Goal: Task Accomplishment & Management: Manage account settings

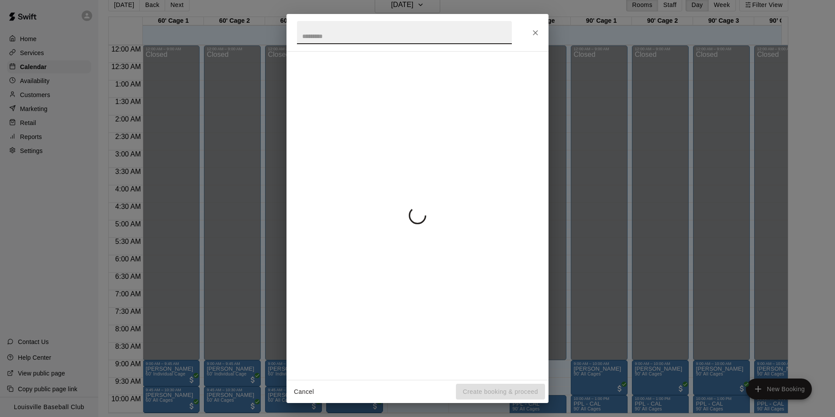
scroll to position [217, 0]
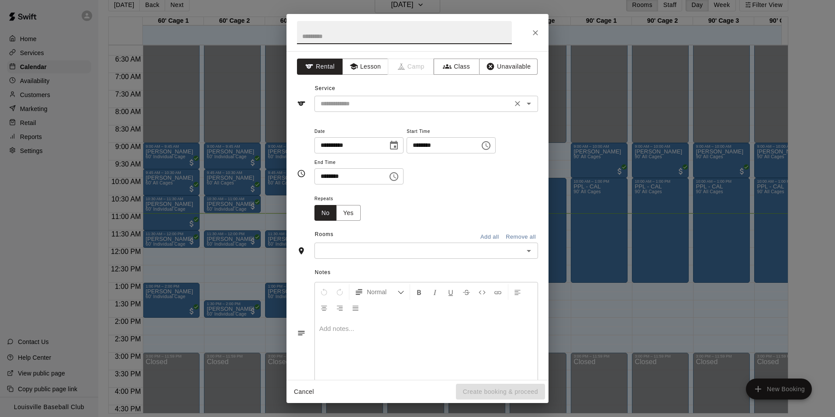
click at [425, 103] on input "text" at bounding box center [413, 103] width 193 height 11
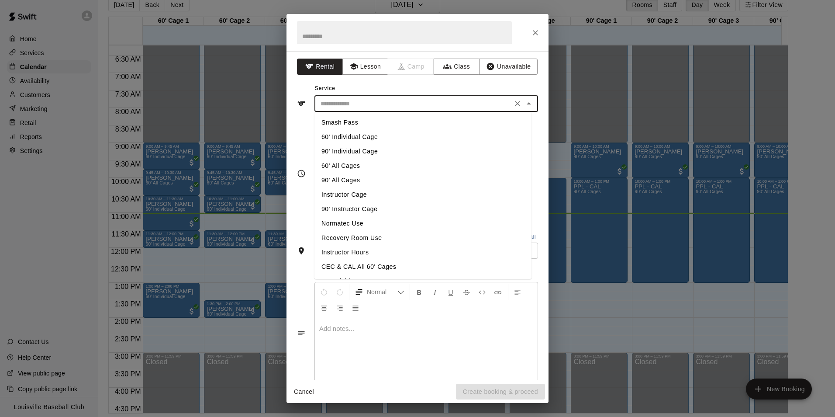
click at [382, 122] on li "Smash Pass" at bounding box center [422, 122] width 217 height 14
type input "**********"
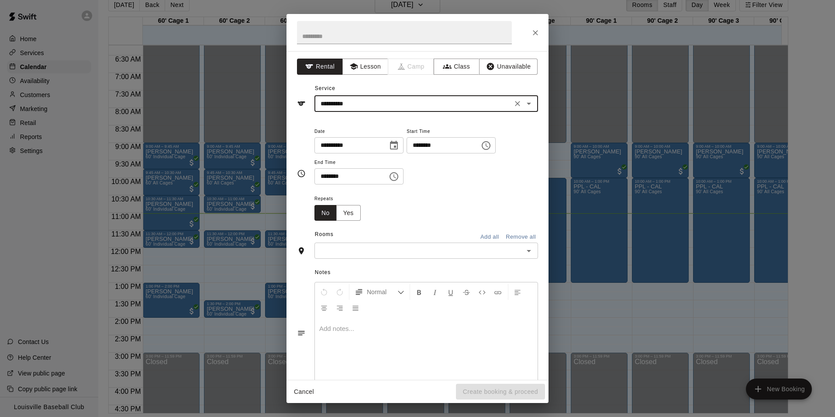
click at [460, 251] on input "text" at bounding box center [419, 250] width 204 height 11
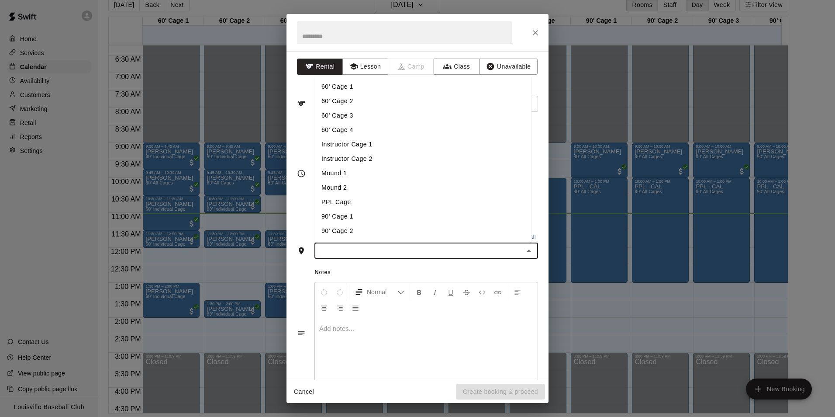
click at [363, 90] on li "60' Cage 1" at bounding box center [422, 86] width 217 height 14
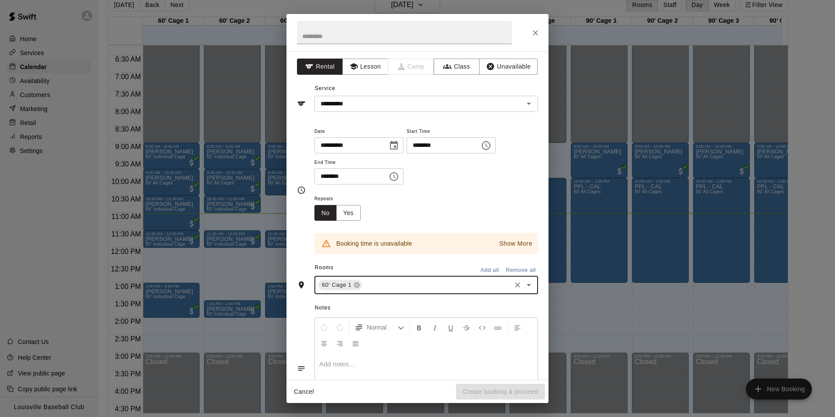
click at [510, 244] on p "Show More" at bounding box center [515, 243] width 33 height 9
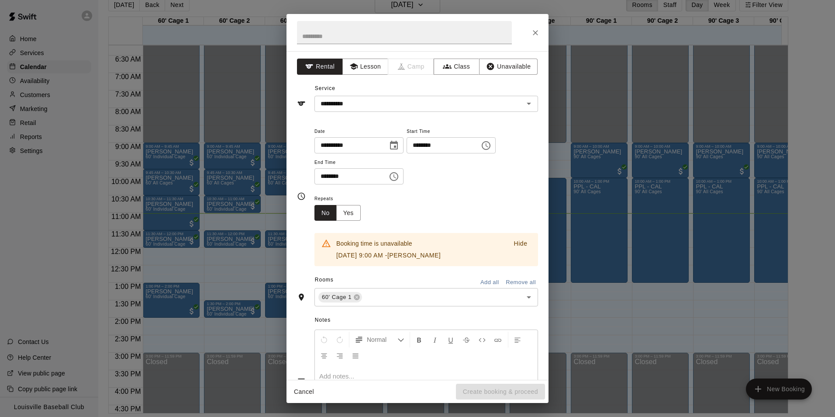
click at [514, 244] on p "Hide" at bounding box center [521, 243] width 14 height 9
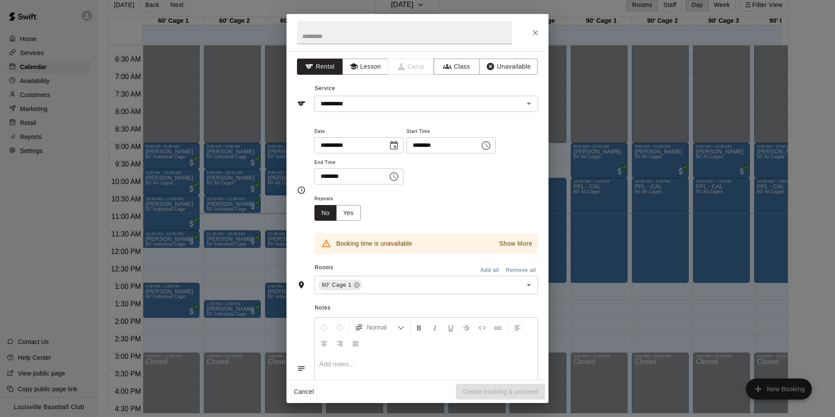
click at [535, 32] on icon "Close" at bounding box center [535, 32] width 5 height 5
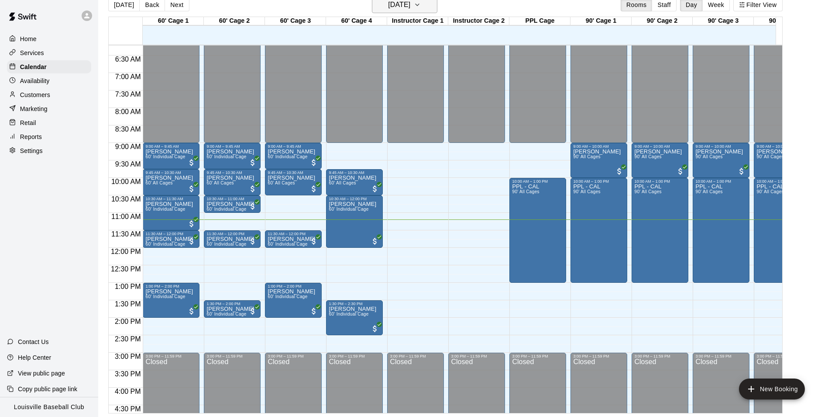
click at [410, 10] on h6 "[DATE]" at bounding box center [399, 5] width 22 height 12
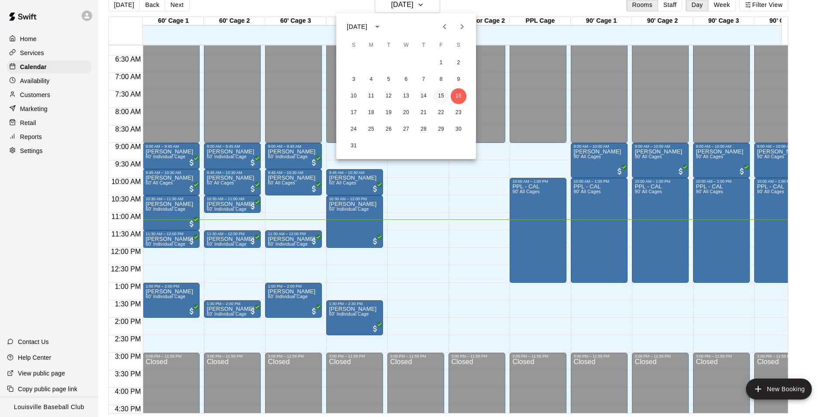
click at [441, 95] on button "15" at bounding box center [441, 96] width 16 height 16
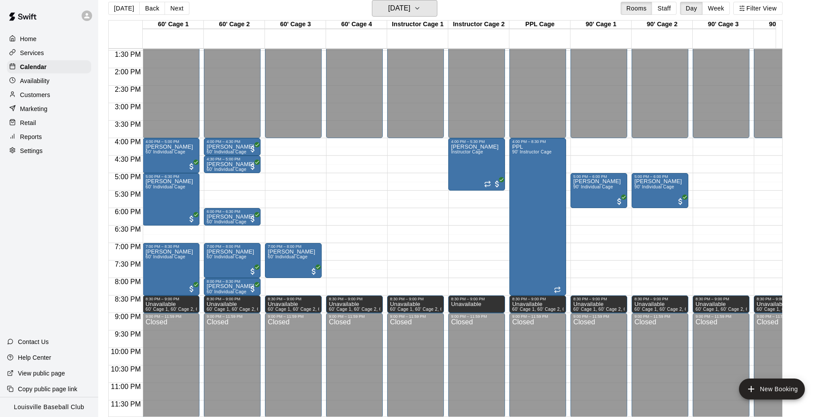
scroll to position [480, 0]
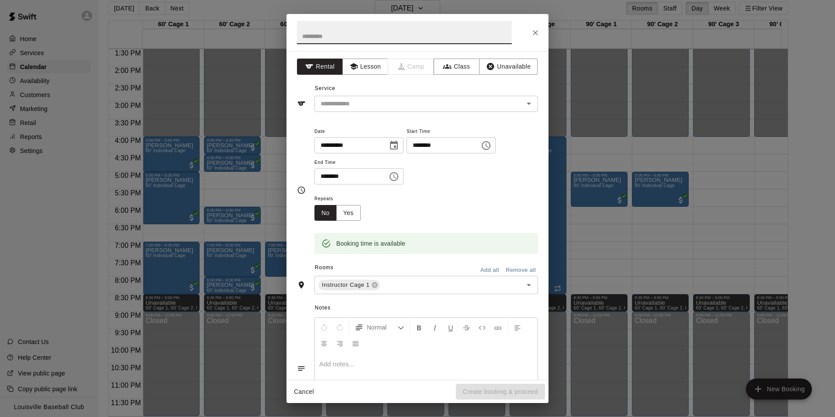
click at [261, 185] on div "**********" at bounding box center [417, 208] width 835 height 417
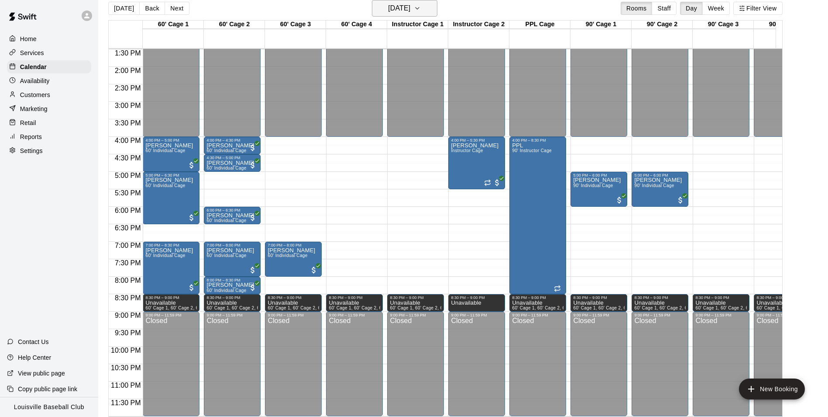
click at [417, 15] on button "Friday Aug 15" at bounding box center [404, 8] width 65 height 17
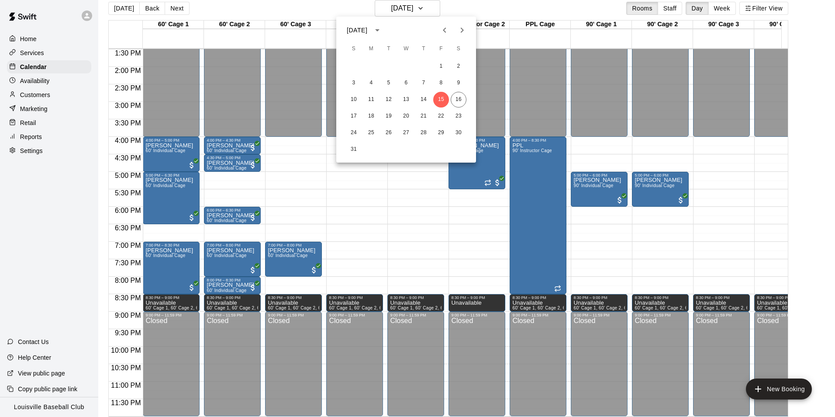
click at [429, 7] on div at bounding box center [417, 208] width 835 height 417
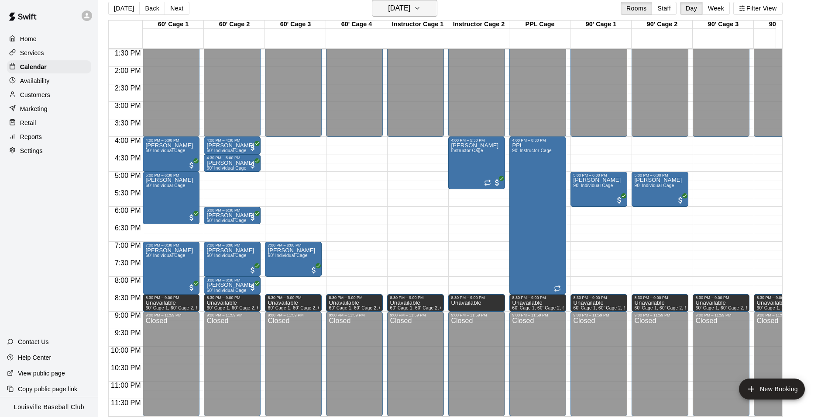
click at [410, 4] on h6 "Friday Aug 15" at bounding box center [399, 8] width 22 height 12
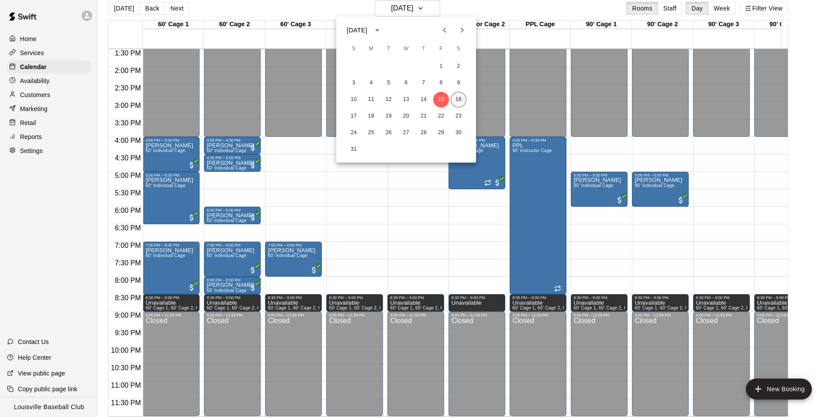
click at [457, 105] on button "16" at bounding box center [459, 100] width 16 height 16
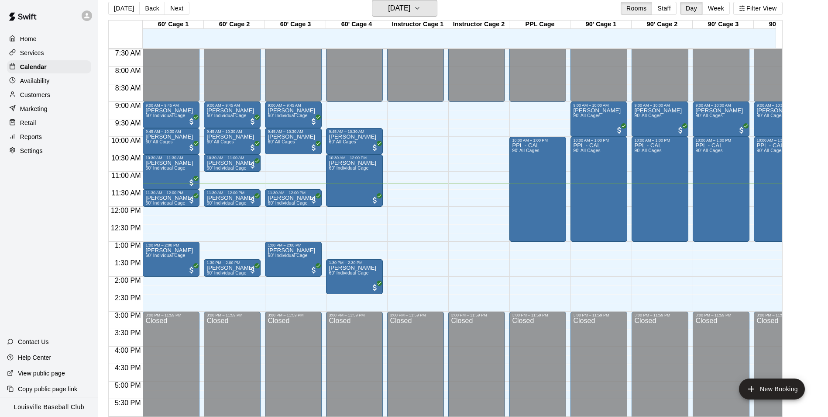
scroll to position [262, 0]
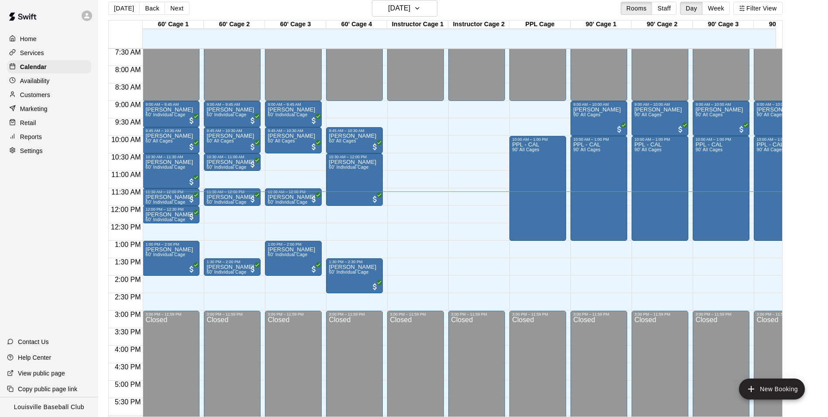
click at [43, 85] on p "Availability" at bounding box center [35, 80] width 30 height 9
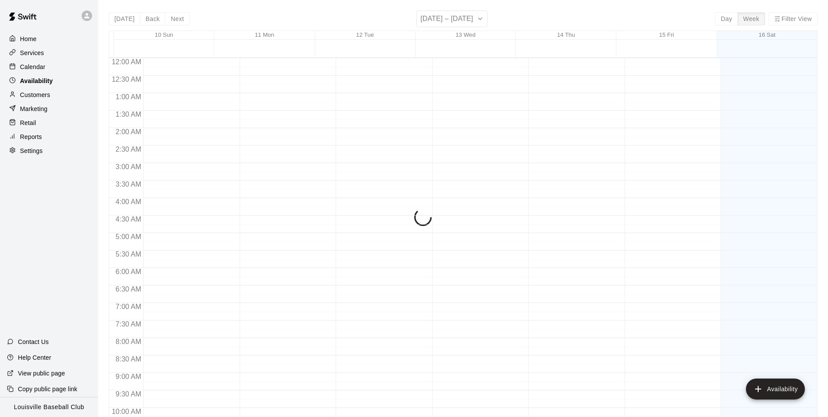
scroll to position [405, 0]
click at [46, 99] on p "Customers" at bounding box center [35, 94] width 30 height 9
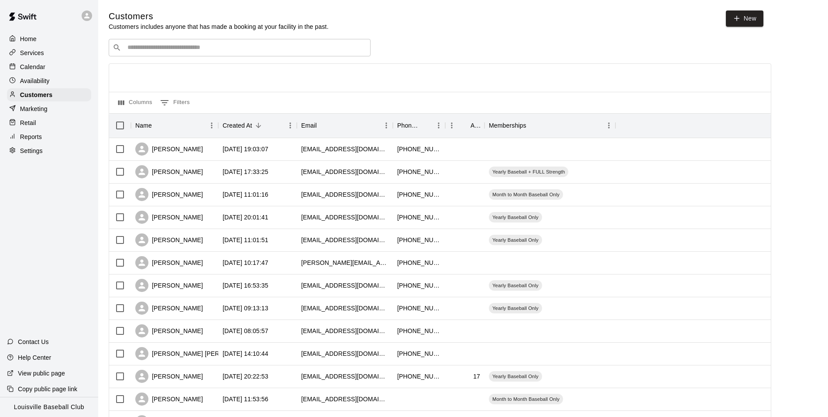
click at [167, 49] on input "Search customers by name or email" at bounding box center [246, 47] width 242 height 9
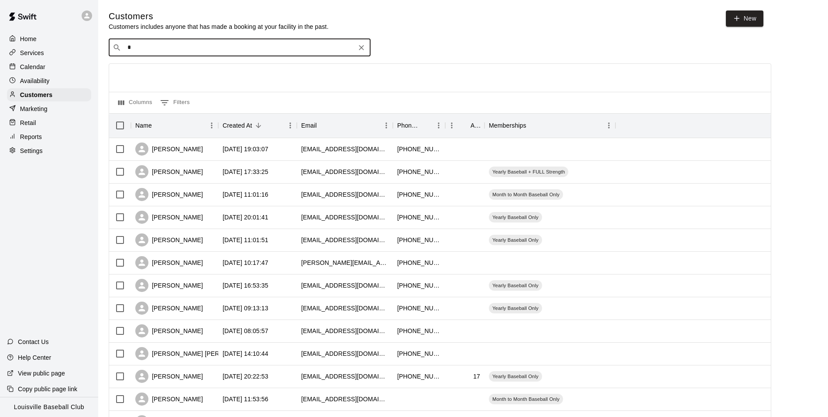
type input "**"
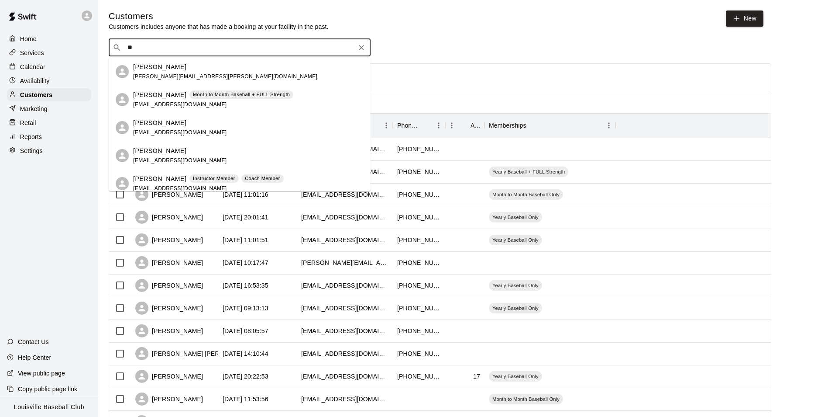
click at [361, 51] on icon "Clear" at bounding box center [361, 47] width 9 height 9
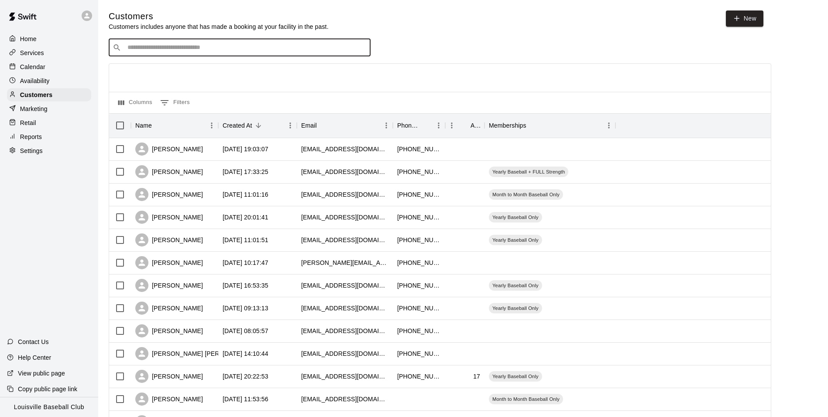
click at [31, 71] on p "Calendar" at bounding box center [32, 66] width 25 height 9
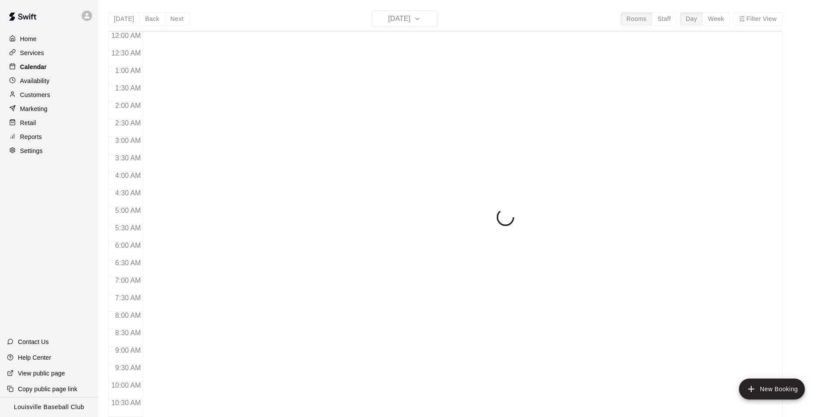
scroll to position [412, 0]
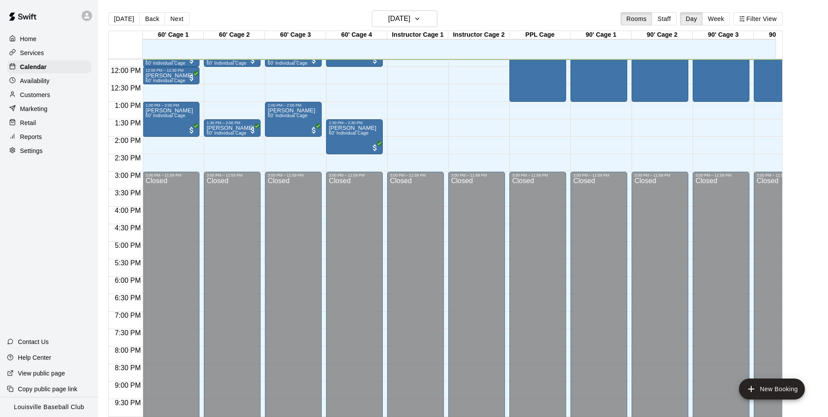
click at [40, 84] on p "Availability" at bounding box center [35, 80] width 30 height 9
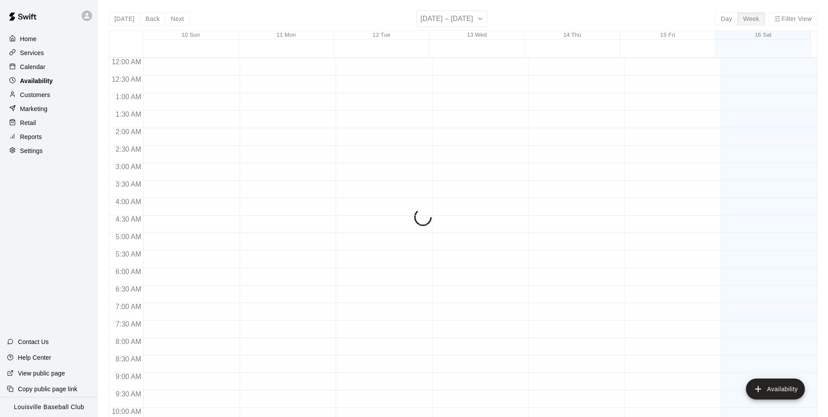
scroll to position [412, 0]
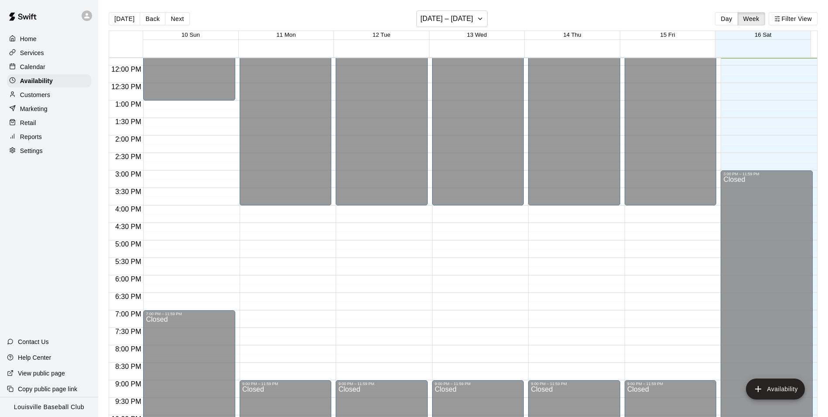
click at [87, 16] on icon at bounding box center [86, 15] width 5 height 5
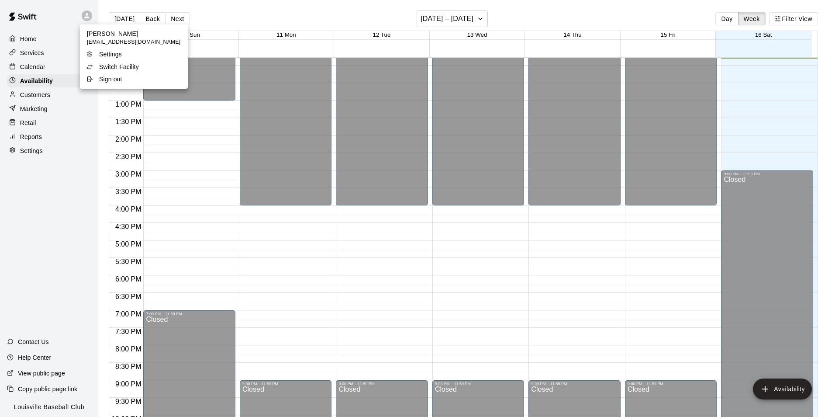
click at [118, 68] on p "Switch Facility" at bounding box center [119, 66] width 40 height 9
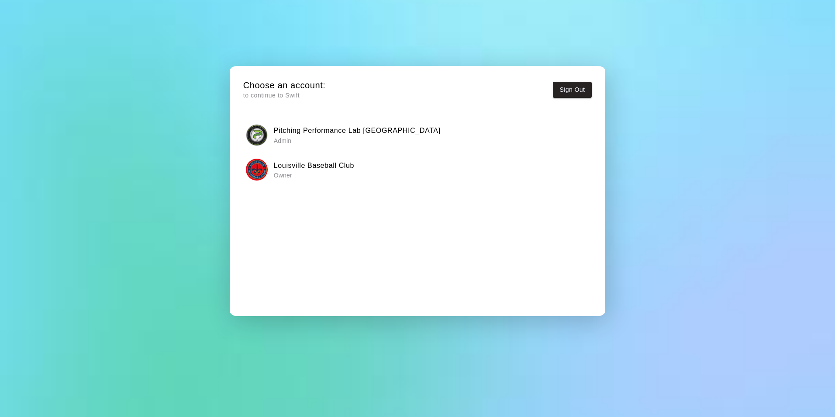
click at [266, 169] on img "button" at bounding box center [257, 170] width 22 height 22
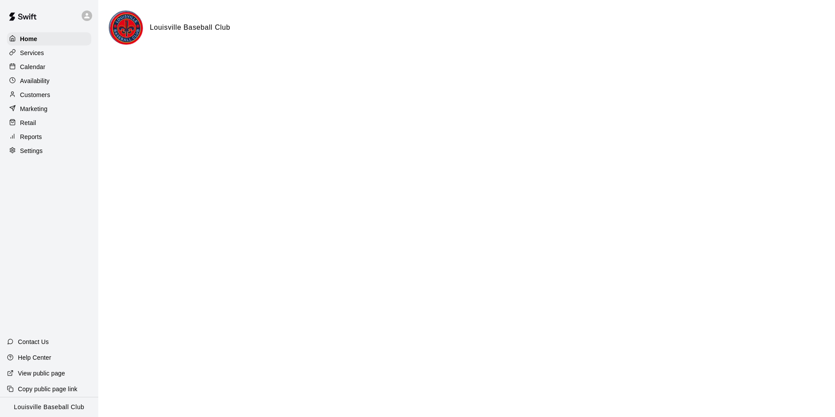
click at [54, 70] on div "Calendar" at bounding box center [49, 66] width 84 height 13
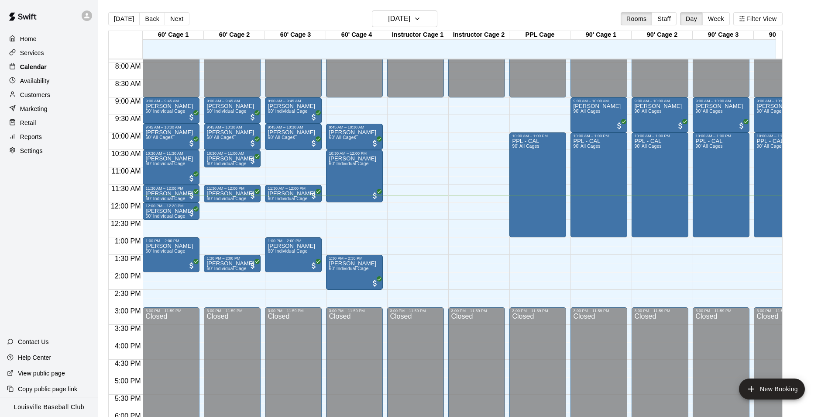
scroll to position [277, 0]
click at [47, 98] on p "Customers" at bounding box center [35, 94] width 30 height 9
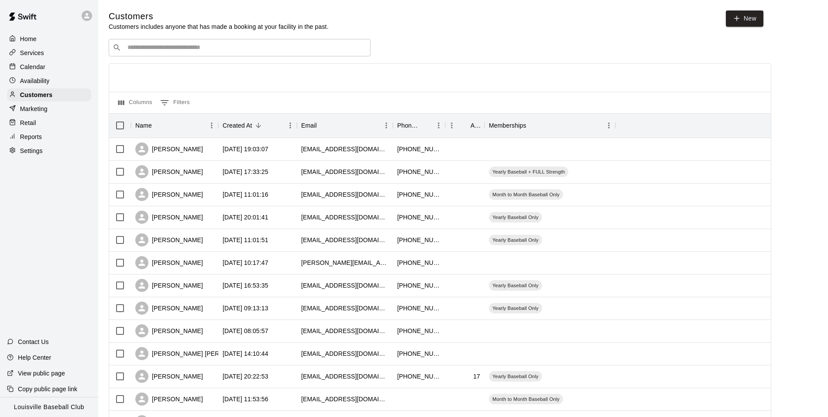
click at [209, 46] on input "Search customers by name or email" at bounding box center [246, 47] width 242 height 9
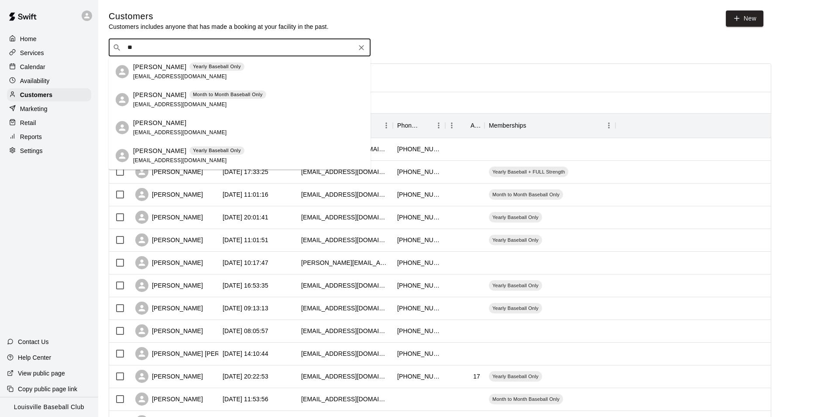
type input "*"
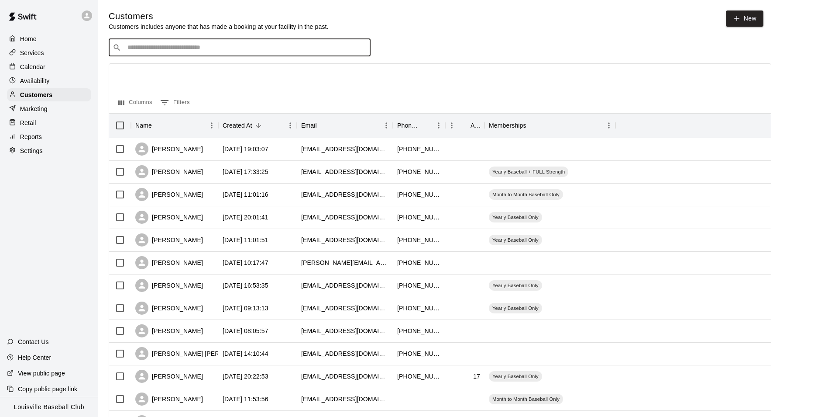
click at [37, 71] on p "Calendar" at bounding box center [32, 66] width 25 height 9
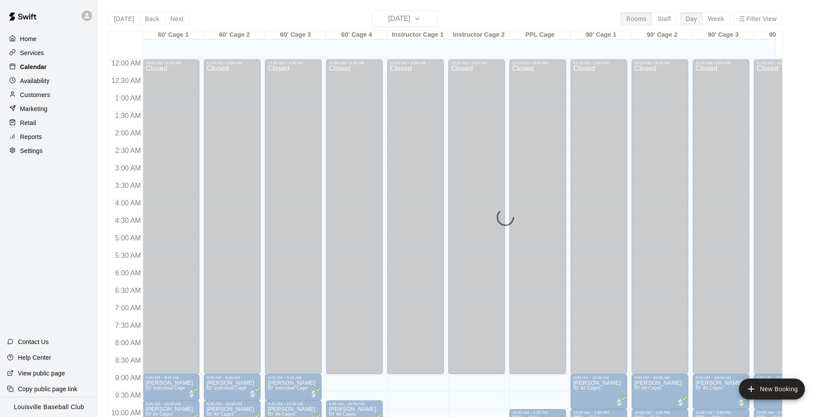
scroll to position [413, 0]
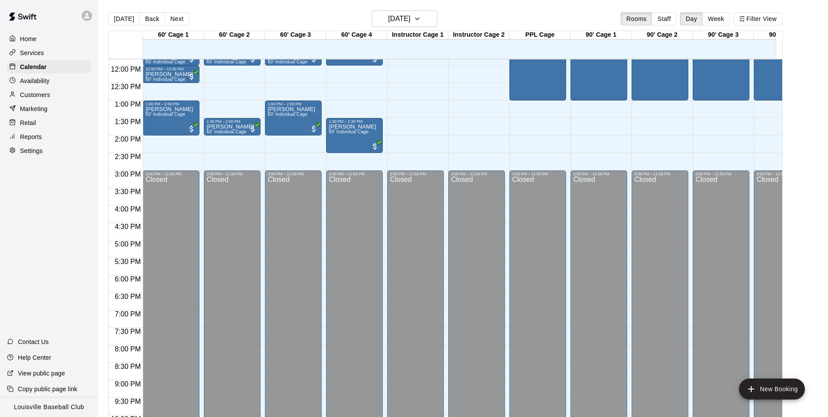
click at [33, 94] on p "Customers" at bounding box center [35, 94] width 30 height 9
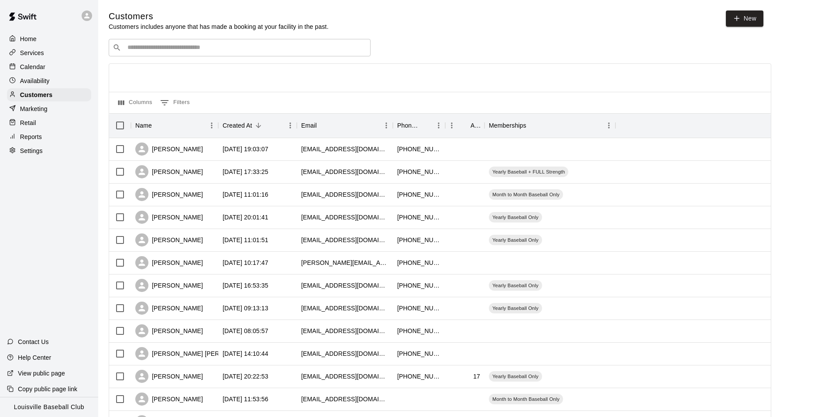
click at [164, 50] on input "Search customers by name or email" at bounding box center [246, 47] width 242 height 9
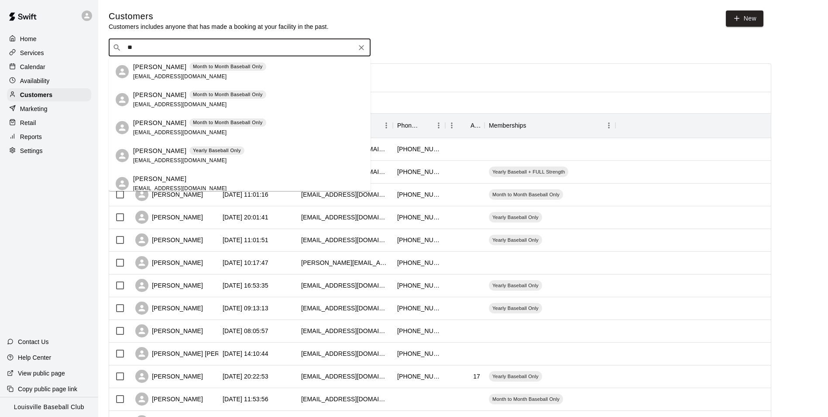
type input "*"
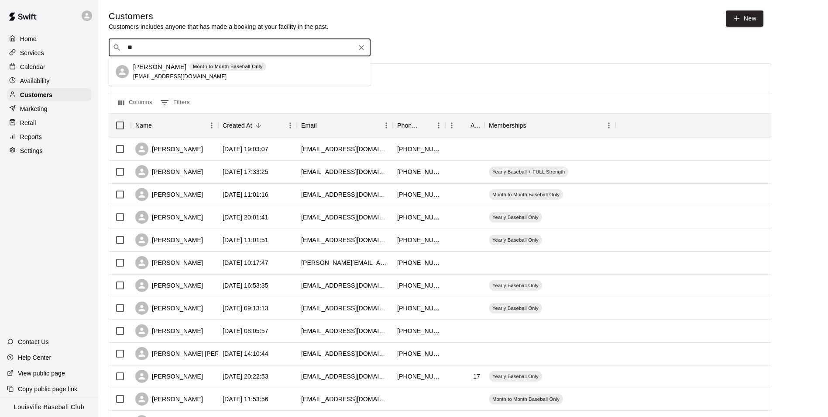
type input "*"
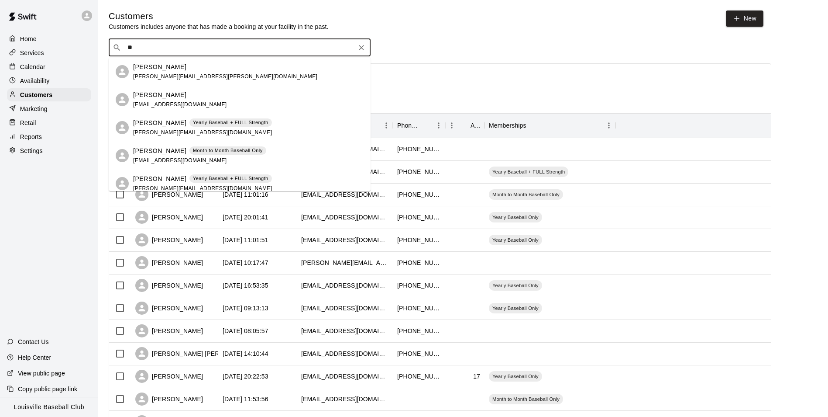
type input "*"
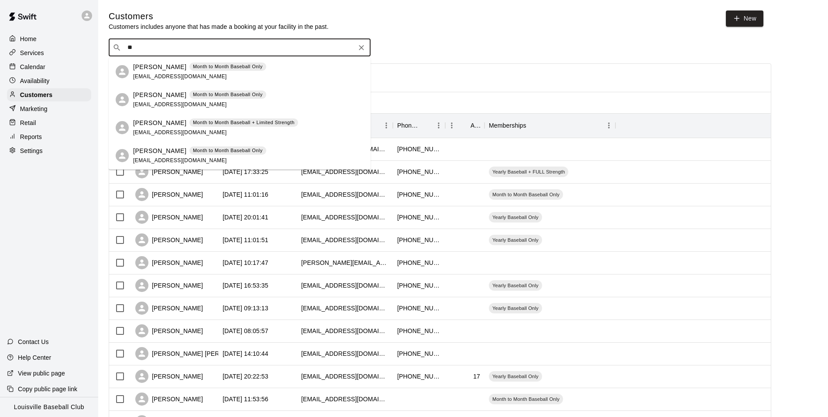
type input "*"
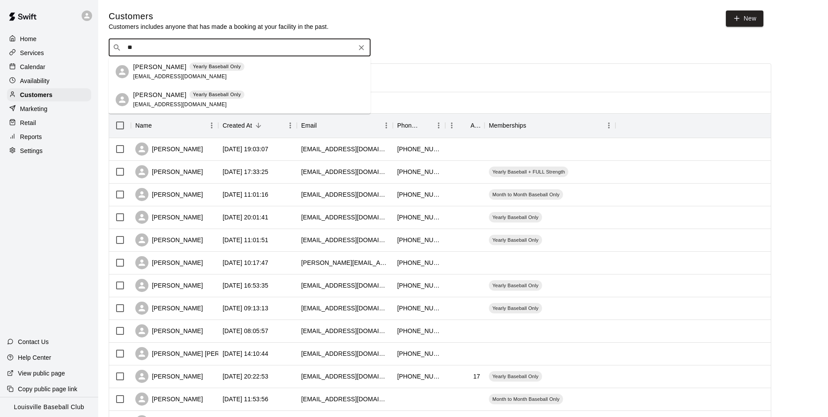
type input "*"
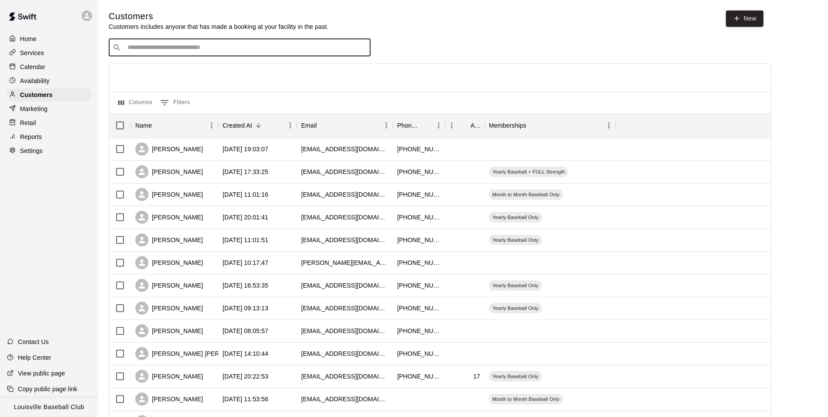
type input "*"
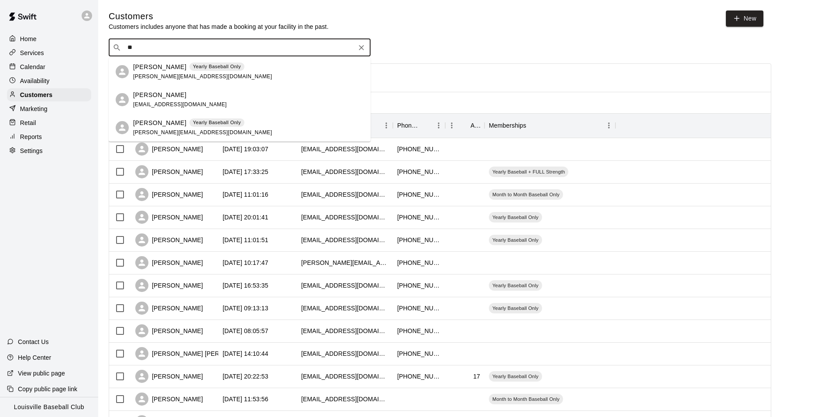
type input "*"
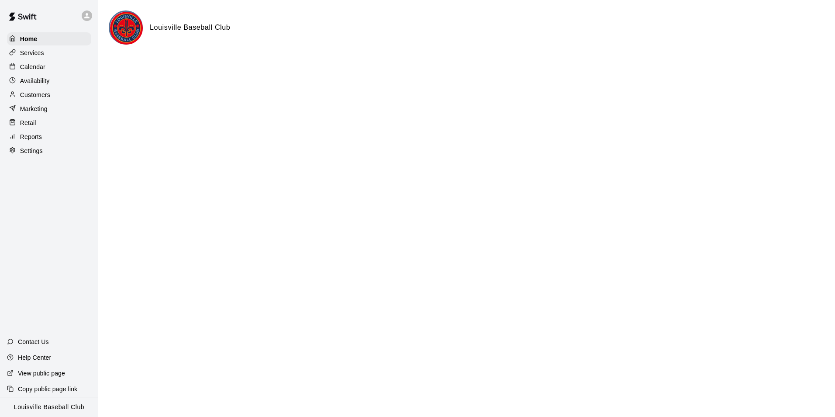
click at [132, 27] on img at bounding box center [126, 28] width 33 height 33
click at [64, 79] on div "Availability" at bounding box center [49, 80] width 84 height 13
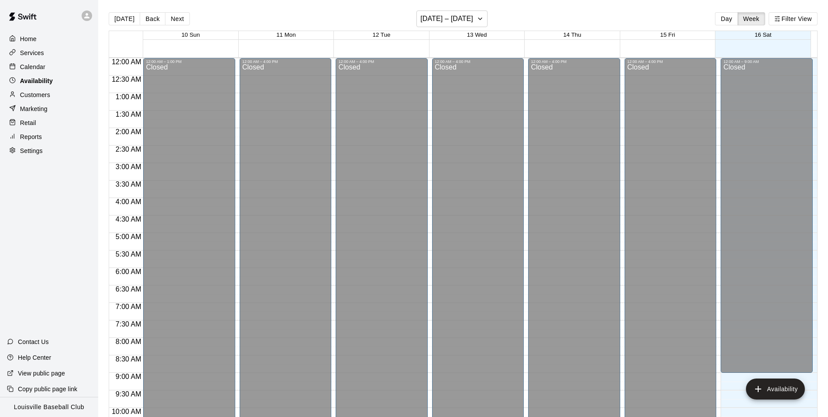
scroll to position [414, 0]
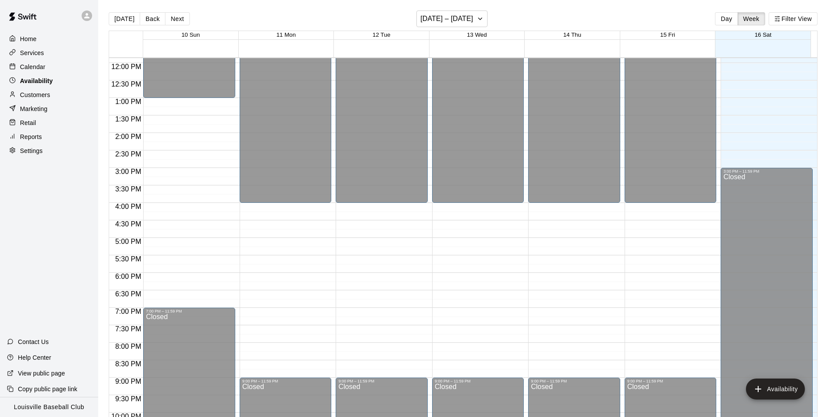
click at [68, 76] on div "Availability" at bounding box center [49, 80] width 84 height 13
click at [73, 71] on div "Calendar" at bounding box center [49, 66] width 84 height 13
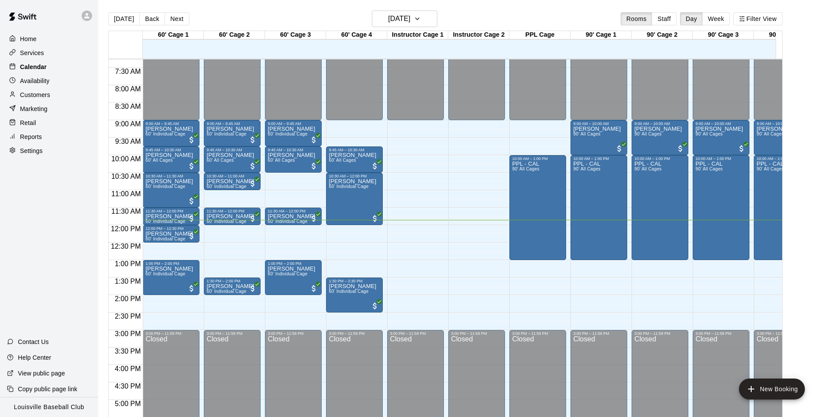
scroll to position [252, 0]
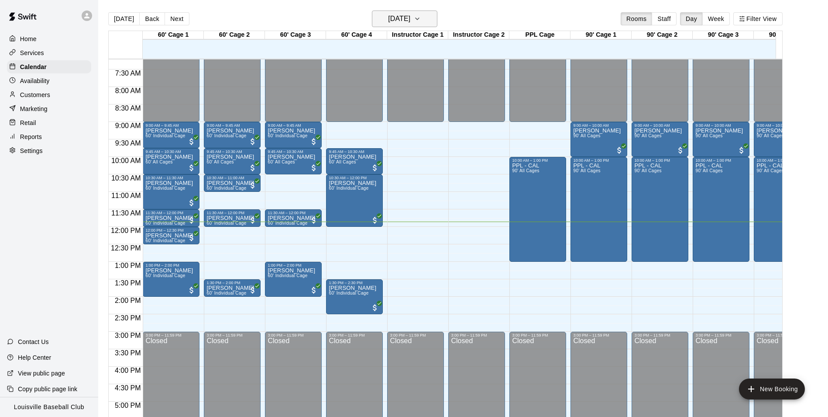
click at [414, 26] on button "[DATE]" at bounding box center [404, 18] width 65 height 17
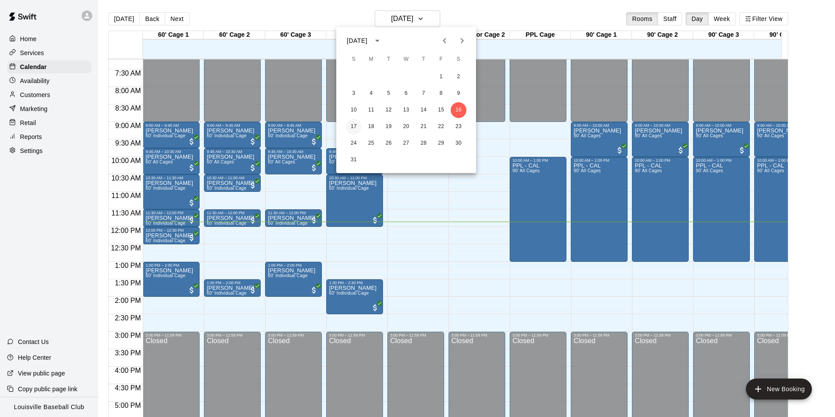
click at [355, 125] on button "17" at bounding box center [354, 127] width 16 height 16
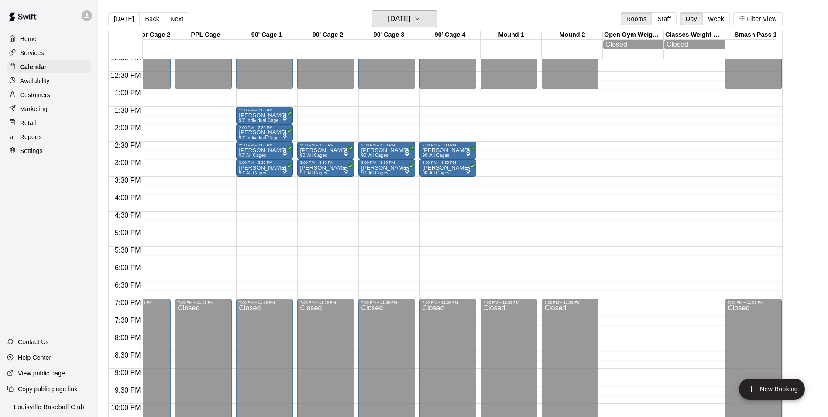
scroll to position [0, 0]
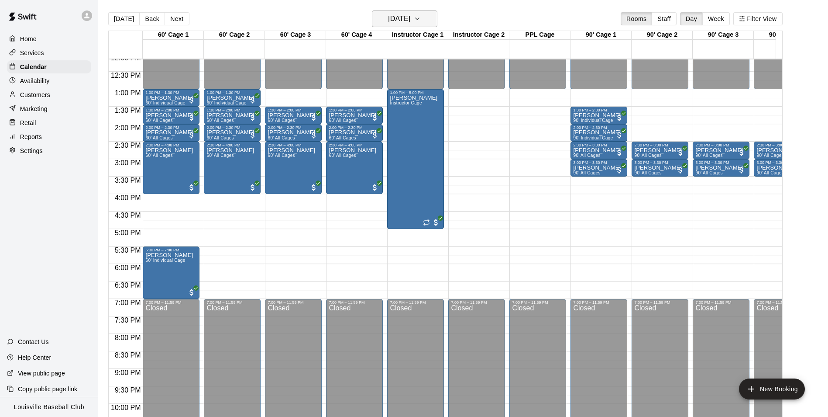
click at [426, 25] on button "[DATE]" at bounding box center [404, 18] width 65 height 17
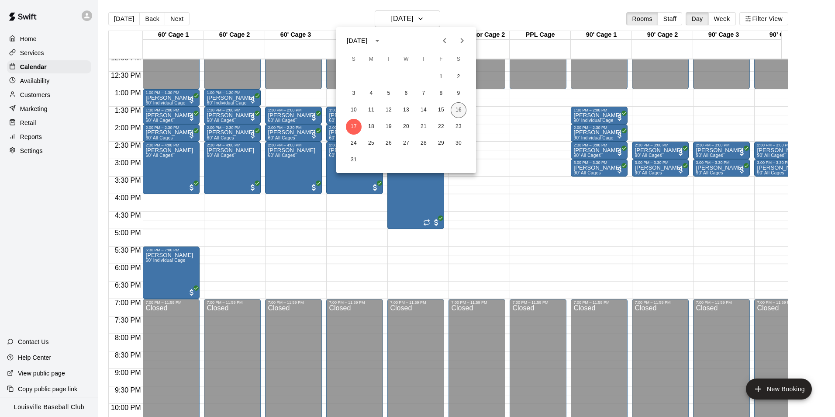
click at [465, 108] on button "16" at bounding box center [459, 110] width 16 height 16
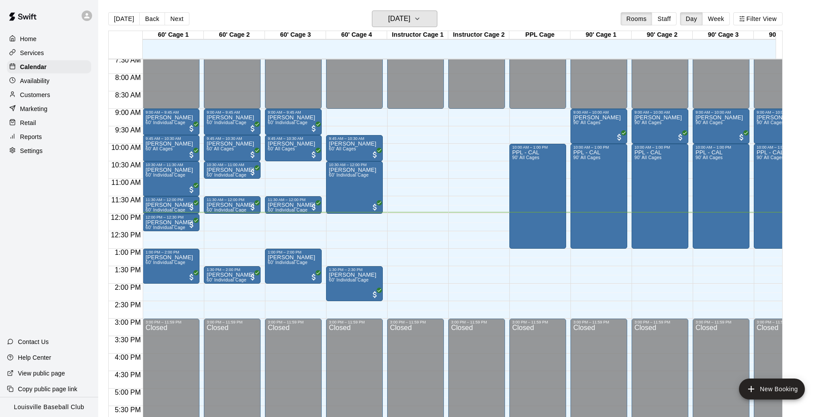
scroll to position [261, 0]
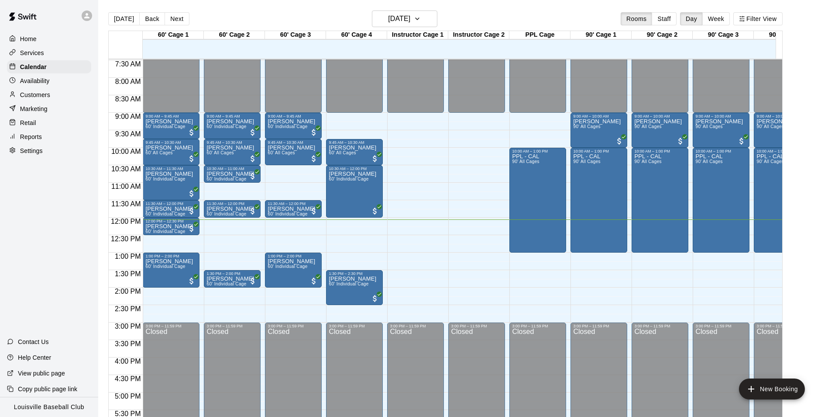
click at [87, 16] on icon at bounding box center [86, 15] width 5 height 5
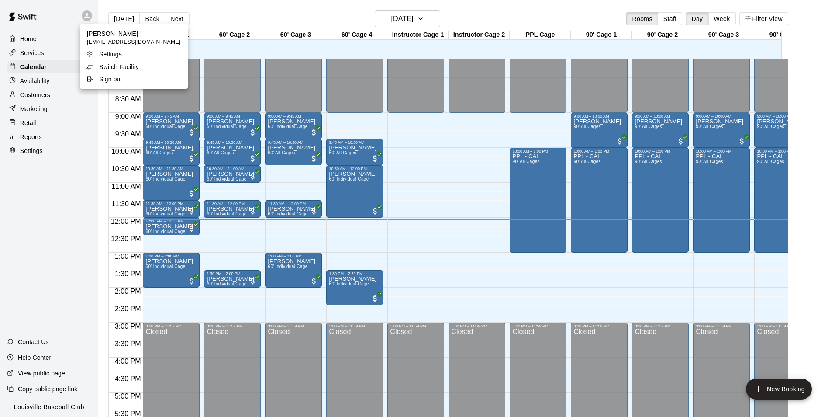
click at [127, 68] on p "Switch Facility" at bounding box center [119, 66] width 40 height 9
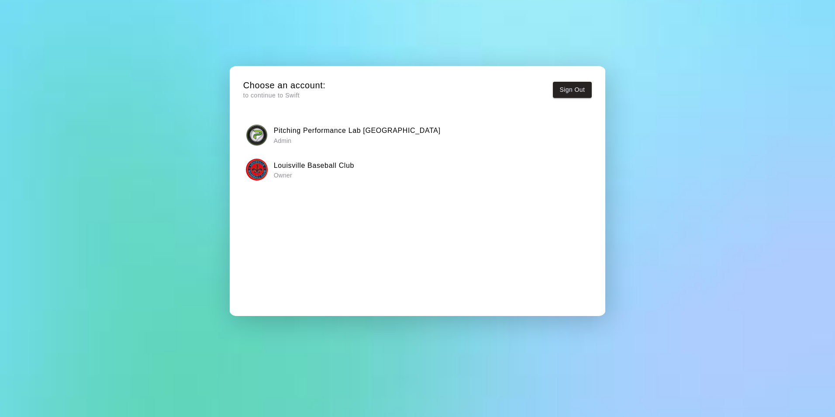
click at [310, 127] on h6 "Pitching Performance Lab [GEOGRAPHIC_DATA]" at bounding box center [357, 130] width 167 height 11
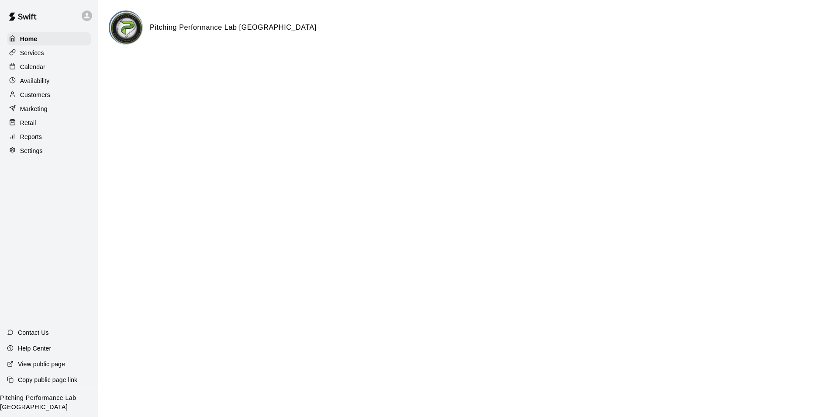
click at [63, 76] on div "Availability" at bounding box center [49, 80] width 84 height 13
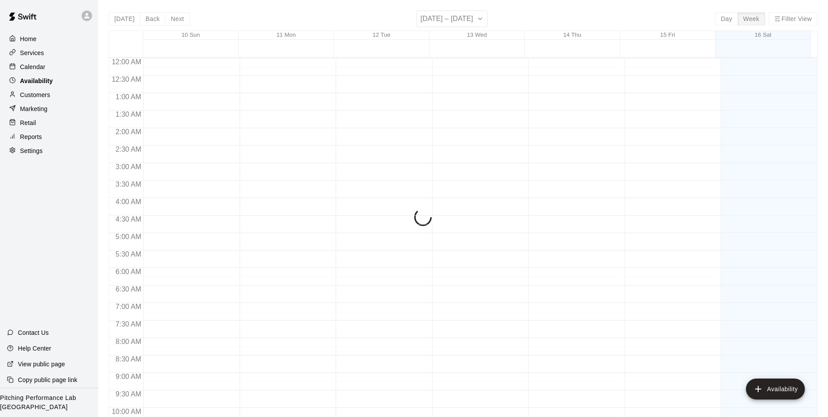
scroll to position [421, 0]
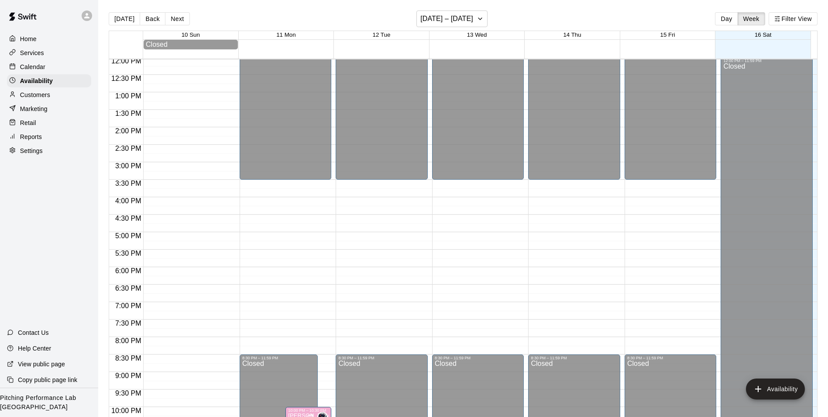
click at [55, 70] on div "Calendar" at bounding box center [49, 66] width 84 height 13
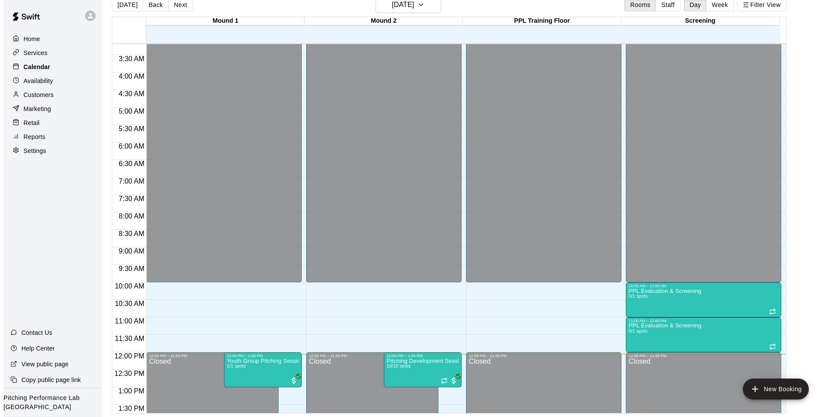
scroll to position [124, 0]
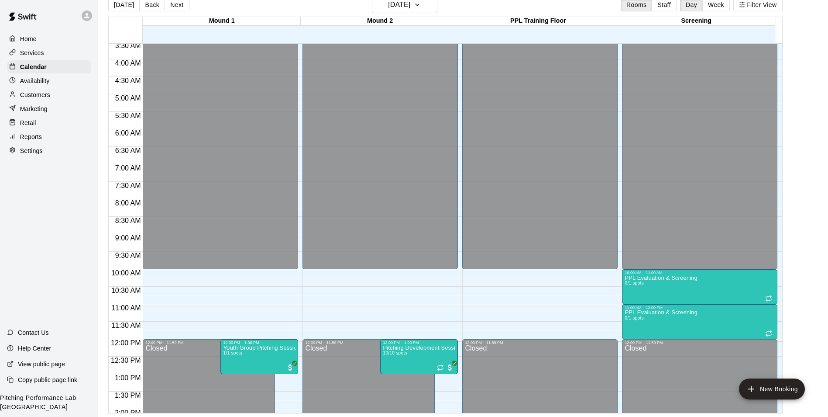
click at [87, 16] on icon at bounding box center [87, 16] width 8 height 8
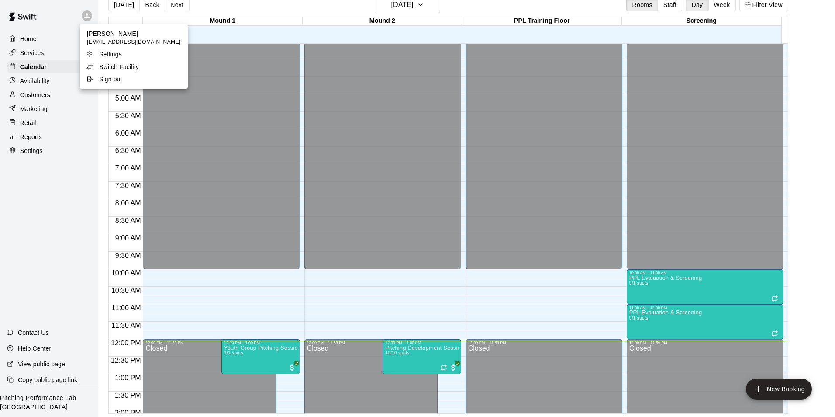
click at [107, 67] on p "Switch Facility" at bounding box center [119, 66] width 40 height 9
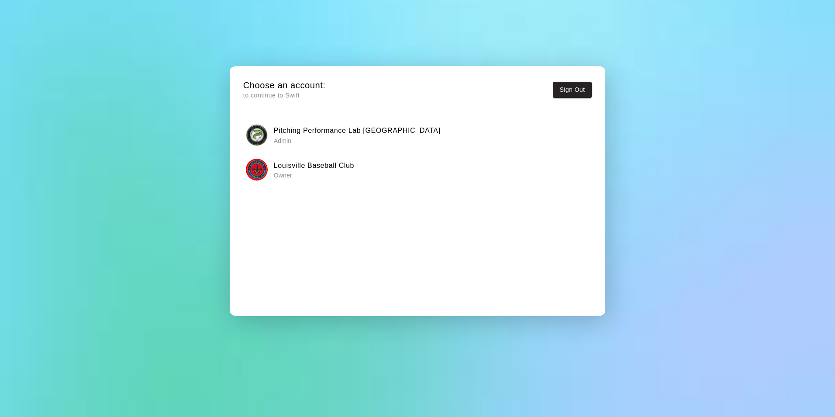
click at [302, 168] on h6 "Louisville Baseball Club" at bounding box center [314, 165] width 80 height 11
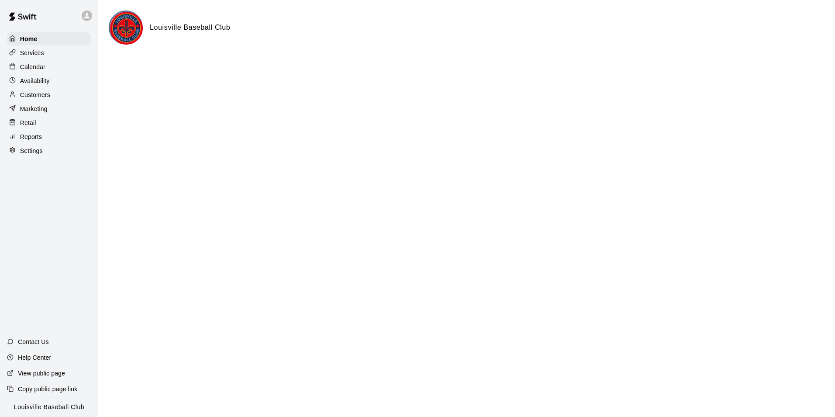
click at [57, 66] on div "Calendar" at bounding box center [49, 66] width 84 height 13
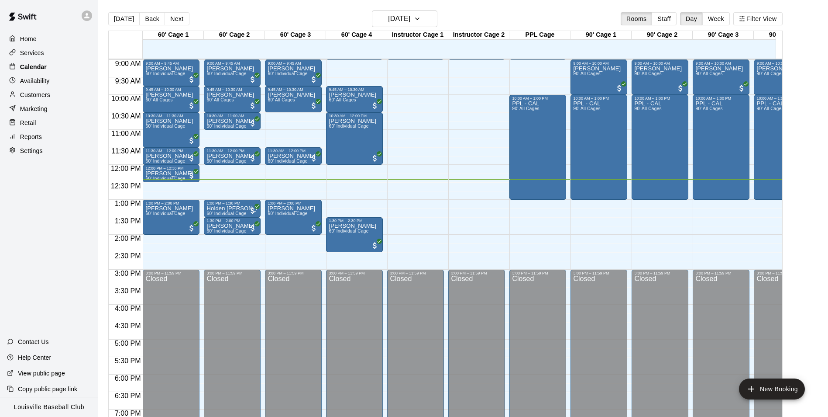
scroll to position [314, 0]
click at [176, 262] on div "12:00 AM – 9:00 AM Closed 9:00 AM – 9:45 AM Hughes 60' Individual Cage 9:45 AM …" at bounding box center [171, 164] width 57 height 838
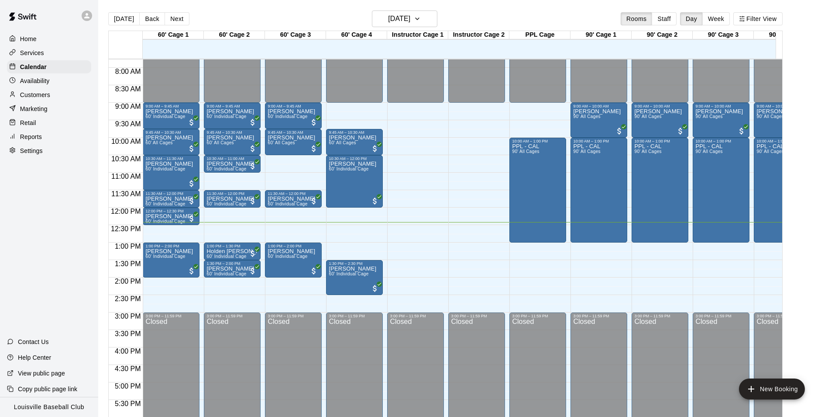
scroll to position [276, 0]
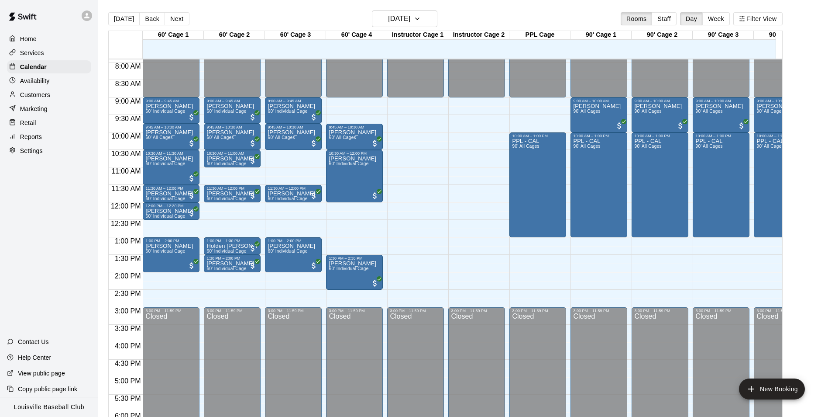
click at [190, 299] on div "12:00 AM – 9:00 AM Closed 9:00 AM – 9:45 AM Hughes 60' Individual Cage 9:45 AM …" at bounding box center [171, 202] width 57 height 838
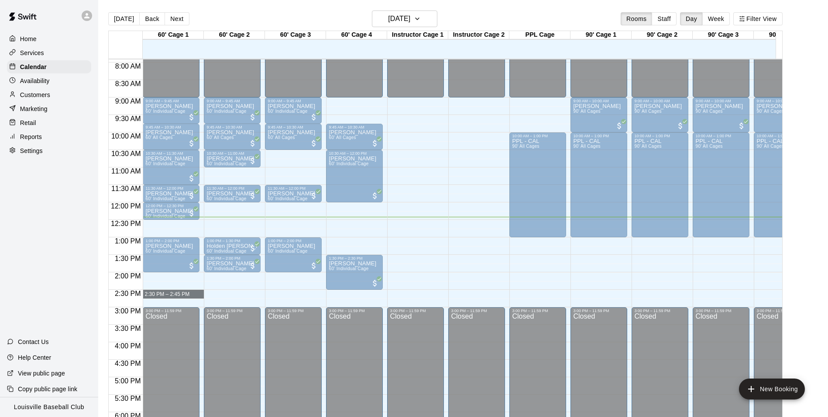
click at [184, 300] on div "12:00 AM – 9:00 AM Closed 9:00 AM – 9:45 AM Hughes 60' Individual Cage 9:45 AM …" at bounding box center [171, 202] width 57 height 838
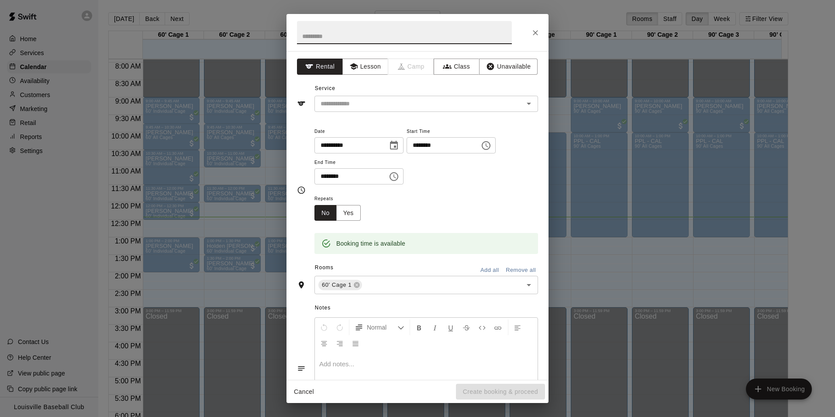
click at [535, 32] on icon "Close" at bounding box center [535, 32] width 5 height 5
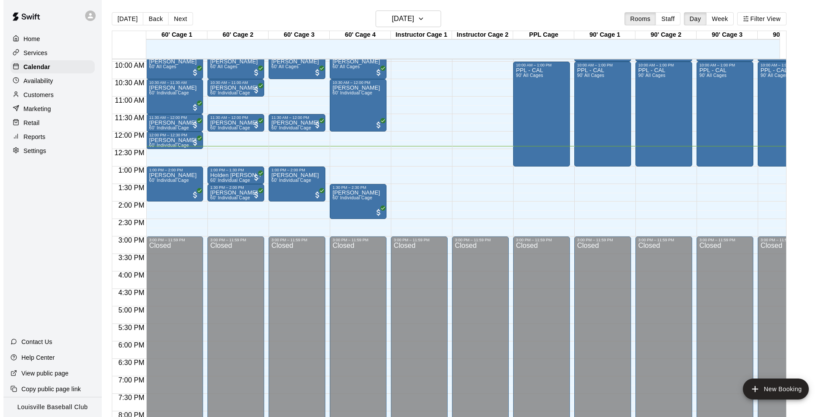
scroll to position [346, 0]
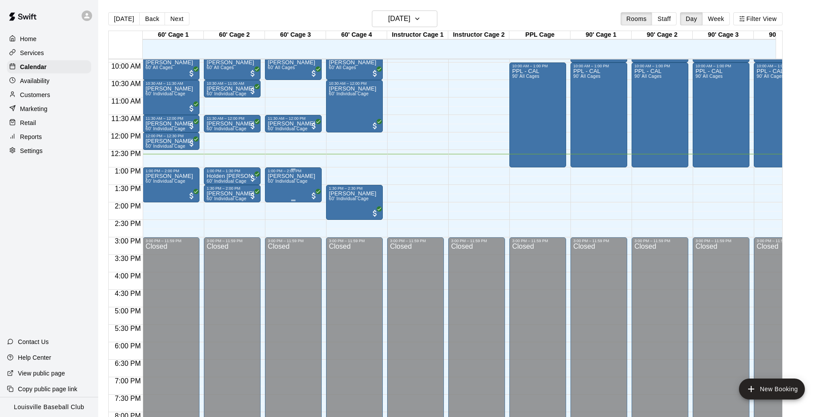
click at [293, 193] on div "Tyler Carter 60' Individual Cage" at bounding box center [292, 381] width 48 height 417
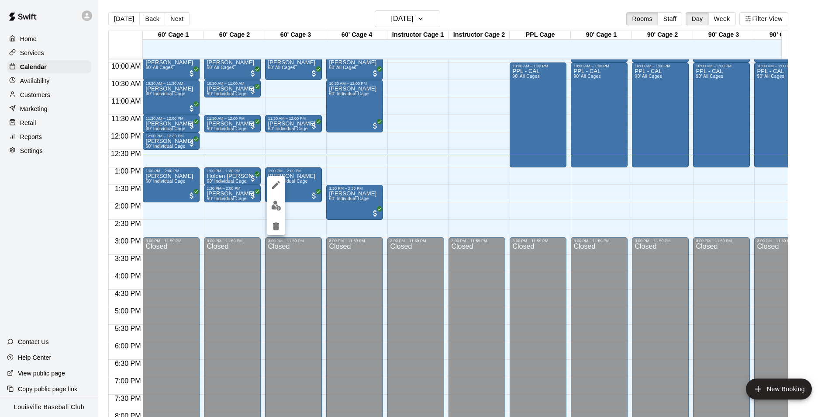
click at [274, 229] on icon "delete" at bounding box center [276, 226] width 6 height 8
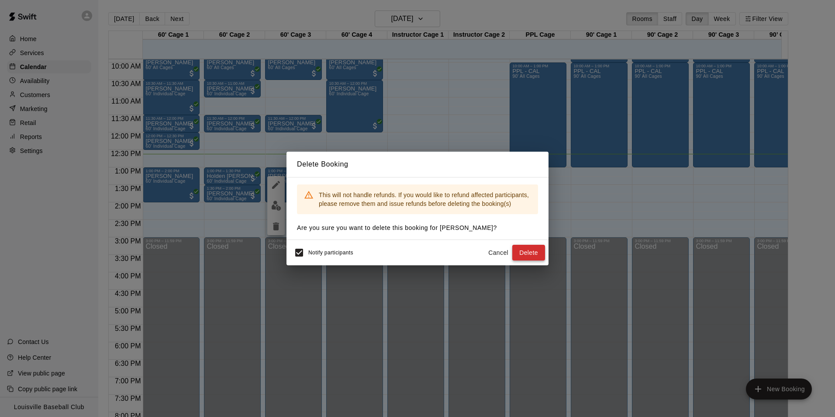
click at [532, 256] on button "Delete" at bounding box center [528, 253] width 33 height 16
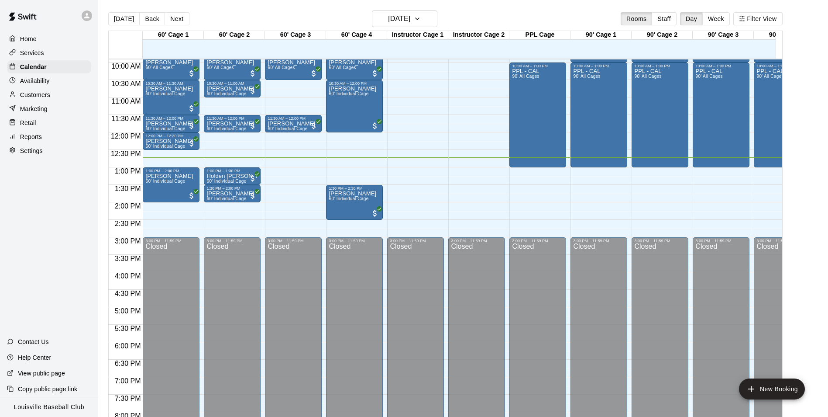
click at [283, 177] on div "12:00 AM – 9:00 AM Closed 9:00 AM – 9:45 AM Hughes 60' Individual Cage 9:45 AM …" at bounding box center [293, 132] width 57 height 838
click at [302, 170] on div "12:00 AM – 9:00 AM Closed 9:00 AM – 9:45 AM Hughes 60' Individual Cage 9:45 AM …" at bounding box center [293, 132] width 57 height 838
click at [296, 186] on div "12:00 AM – 9:00 AM Closed 9:00 AM – 9:45 AM Hughes 60' Individual Cage 9:45 AM …" at bounding box center [293, 132] width 57 height 838
click at [294, 180] on div "12:00 AM – 9:00 AM Closed 9:00 AM – 9:45 AM Hughes 60' Individual Cage 9:45 AM …" at bounding box center [293, 132] width 57 height 838
click at [288, 185] on div "12:00 AM – 9:00 AM Closed 9:00 AM – 9:45 AM Hughes 60' Individual Cage 9:45 AM …" at bounding box center [293, 132] width 57 height 838
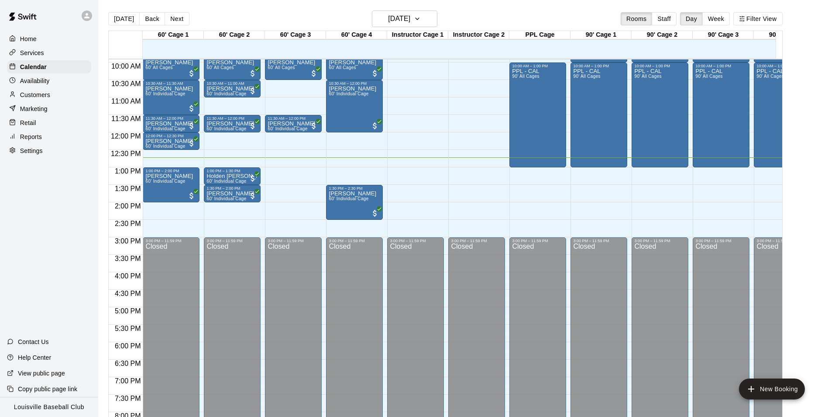
click at [292, 148] on div "12:00 AM – 9:00 AM Closed 9:00 AM – 9:45 AM Hughes 60' Individual Cage 9:45 AM …" at bounding box center [293, 132] width 57 height 838
click at [298, 167] on div "12:00 AM – 9:00 AM Closed 9:00 AM – 9:45 AM Hughes 60' Individual Cage 9:45 AM …" at bounding box center [293, 132] width 57 height 838
click at [292, 183] on div "12:00 AM – 9:00 AM Closed 9:00 AM – 9:45 AM Hughes 60' Individual Cage 9:45 AM …" at bounding box center [293, 132] width 57 height 838
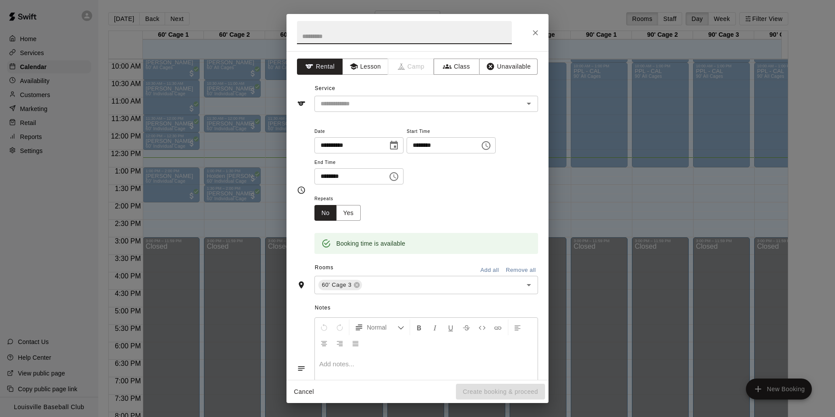
type input "*"
type input "**********"
click at [460, 102] on input "text" at bounding box center [413, 103] width 193 height 11
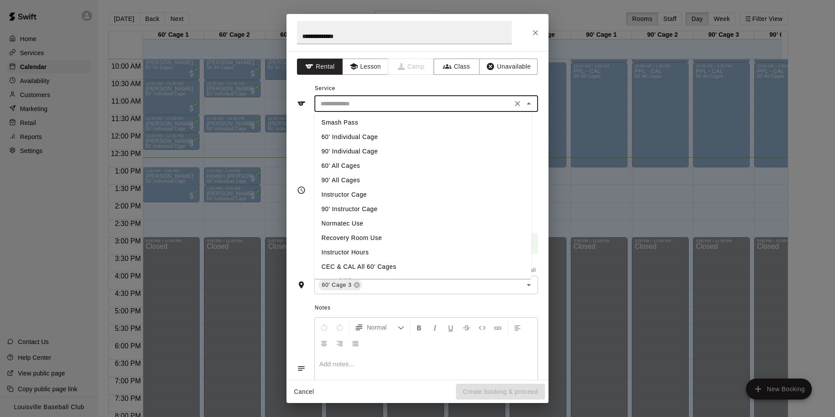
click at [419, 145] on li "90' Individual Cage" at bounding box center [422, 151] width 217 height 14
type input "**********"
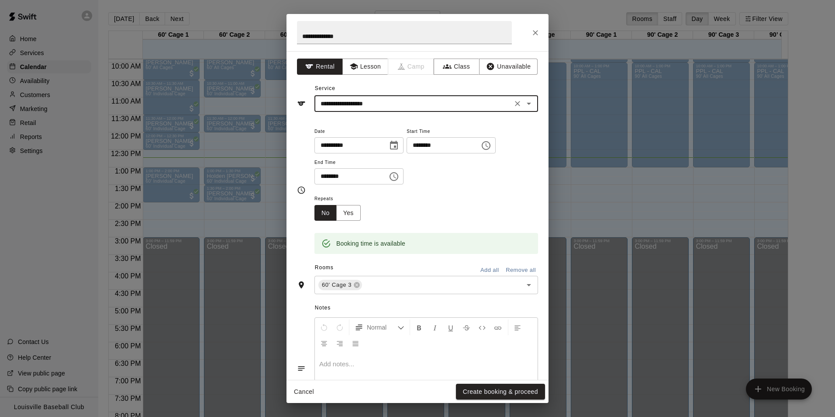
click at [470, 152] on input "********" at bounding box center [440, 145] width 67 height 16
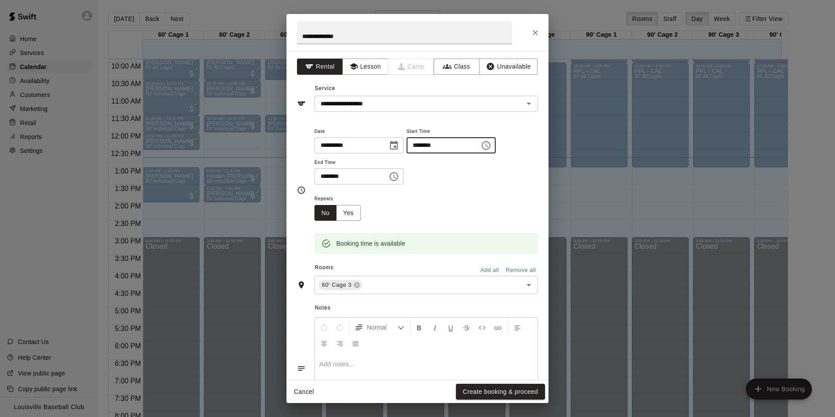
click at [474, 149] on input "********" at bounding box center [440, 145] width 67 height 16
click at [474, 148] on input "********" at bounding box center [440, 145] width 67 height 16
click at [491, 145] on icon "Choose time, selected time is 1:15 PM" at bounding box center [486, 145] width 10 height 10
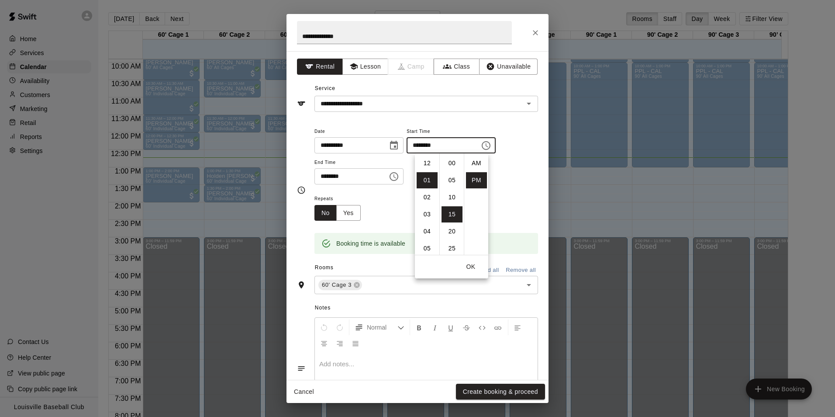
scroll to position [16, 0]
click at [457, 162] on li "15" at bounding box center [451, 163] width 21 height 16
click at [452, 163] on li "00" at bounding box center [451, 163] width 21 height 16
type input "********"
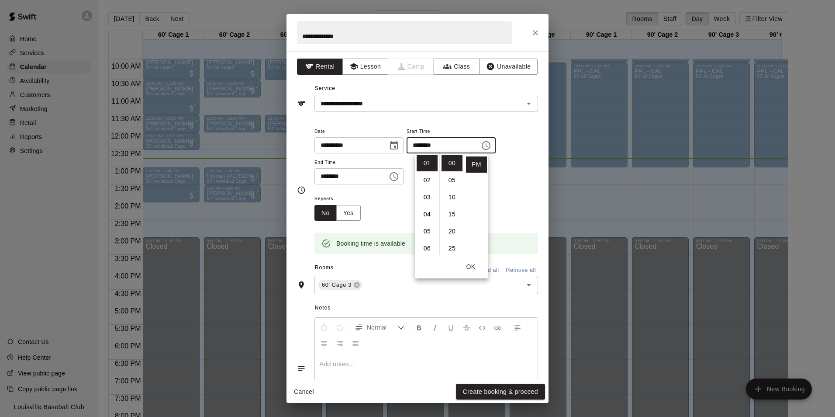
click at [467, 271] on button "OK" at bounding box center [471, 267] width 28 height 16
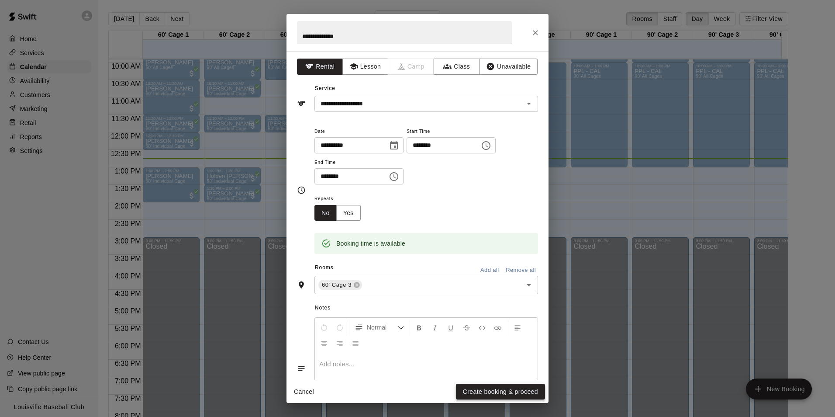
click at [531, 391] on button "Create booking & proceed" at bounding box center [500, 391] width 89 height 16
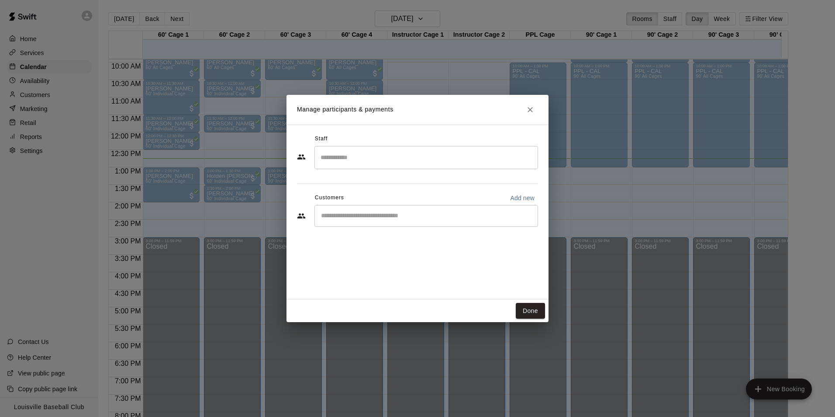
click at [531, 109] on icon "Close" at bounding box center [529, 109] width 5 height 5
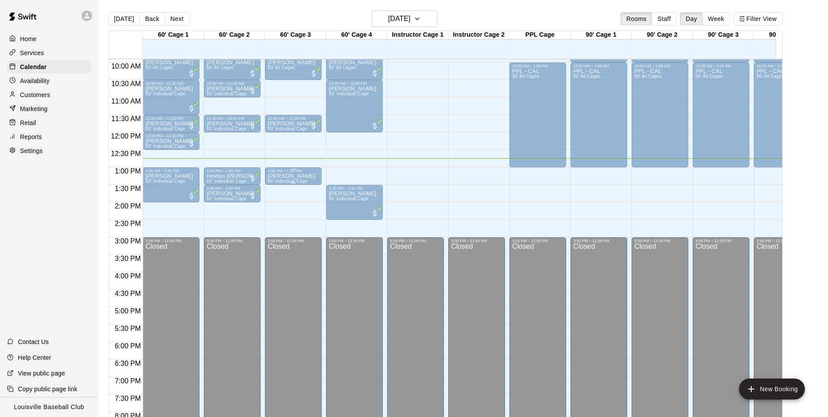
click at [297, 183] on span "90' Individual Cage" at bounding box center [288, 181] width 40 height 5
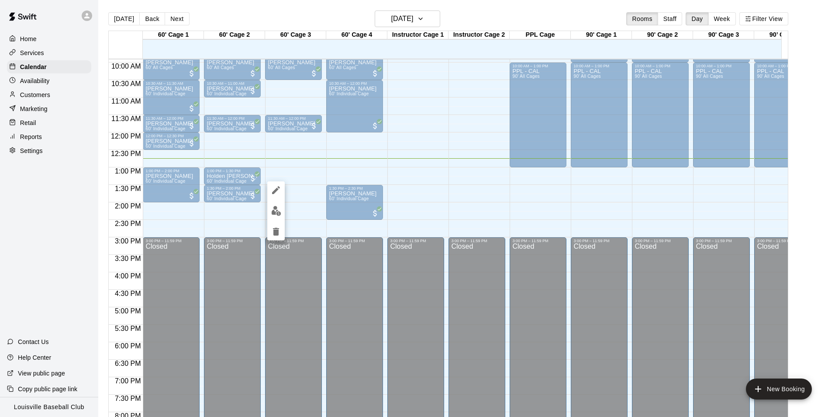
click at [280, 187] on icon "edit" at bounding box center [276, 190] width 10 height 10
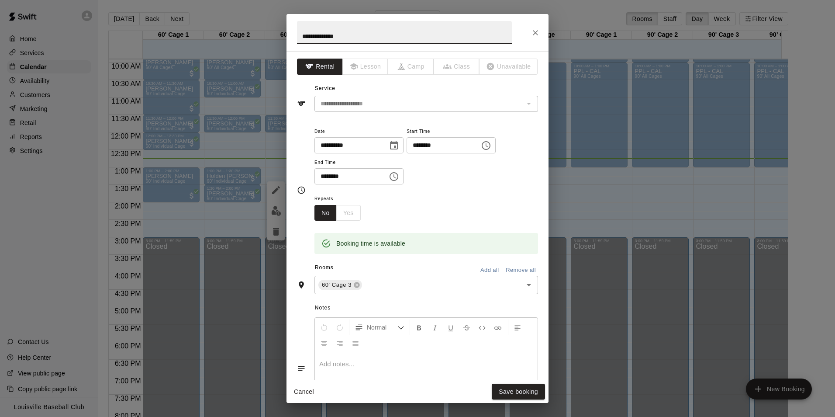
click at [468, 147] on input "********" at bounding box center [440, 145] width 67 height 16
click at [488, 145] on icon "Choose time, selected time is 1:00 PM" at bounding box center [487, 145] width 3 height 4
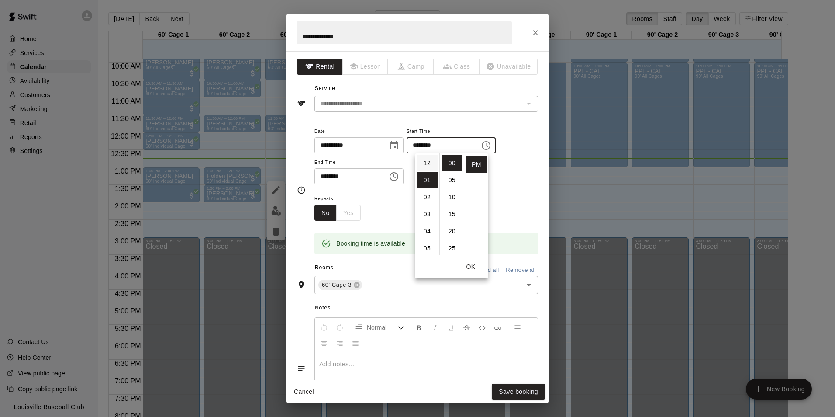
click at [427, 163] on li "12" at bounding box center [427, 163] width 21 height 16
click at [452, 231] on li "20" at bounding box center [451, 231] width 21 height 16
click at [453, 234] on li "40" at bounding box center [451, 231] width 21 height 16
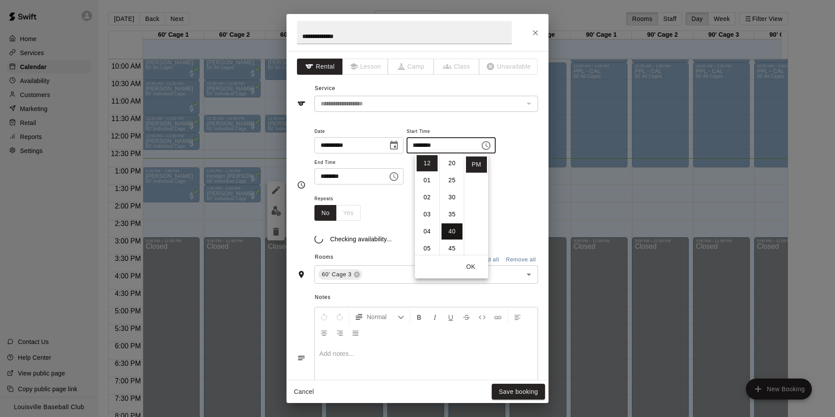
scroll to position [136, 0]
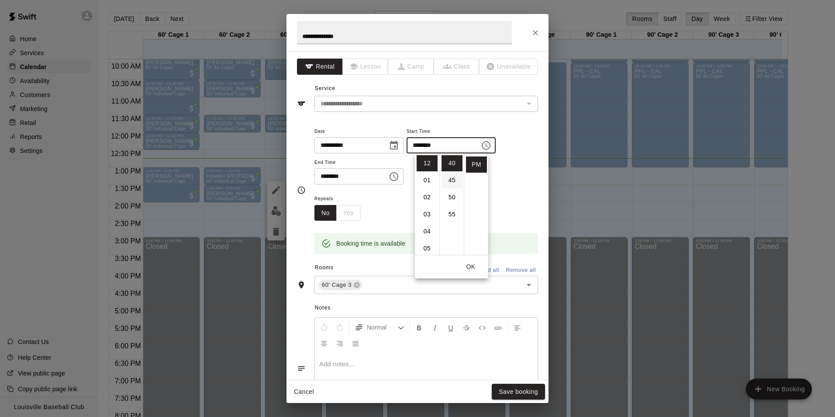
click at [449, 182] on li "45" at bounding box center [451, 180] width 21 height 16
type input "********"
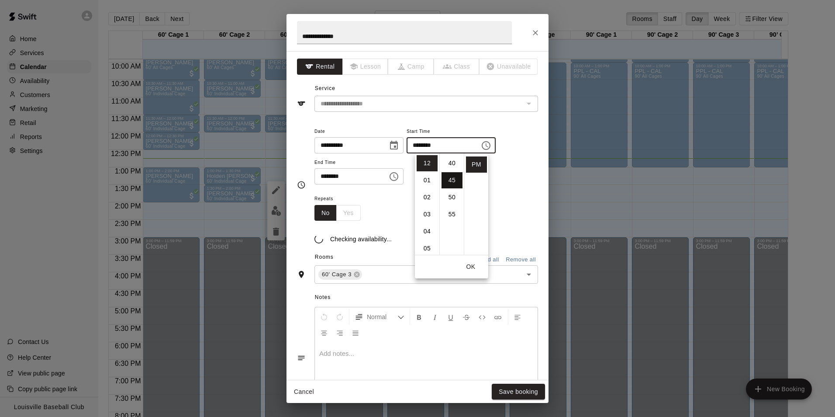
scroll to position [153, 0]
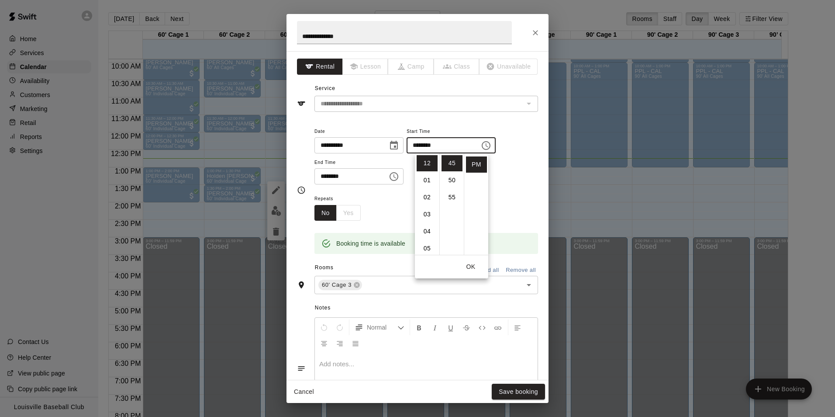
click at [477, 269] on button "OK" at bounding box center [471, 267] width 28 height 16
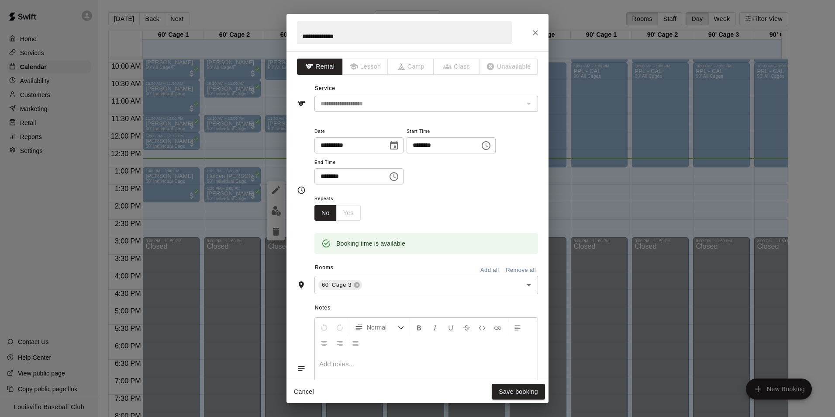
click at [399, 177] on icon "Choose time, selected time is 1:30 PM" at bounding box center [394, 176] width 10 height 10
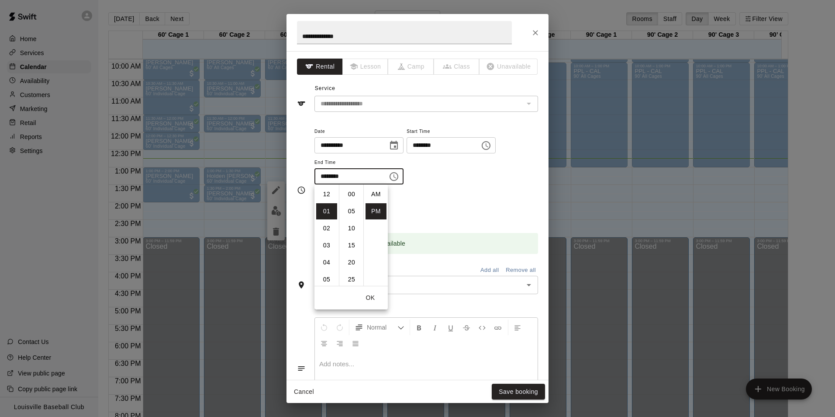
scroll to position [16, 0]
click at [346, 197] on li "15" at bounding box center [351, 195] width 21 height 16
type input "********"
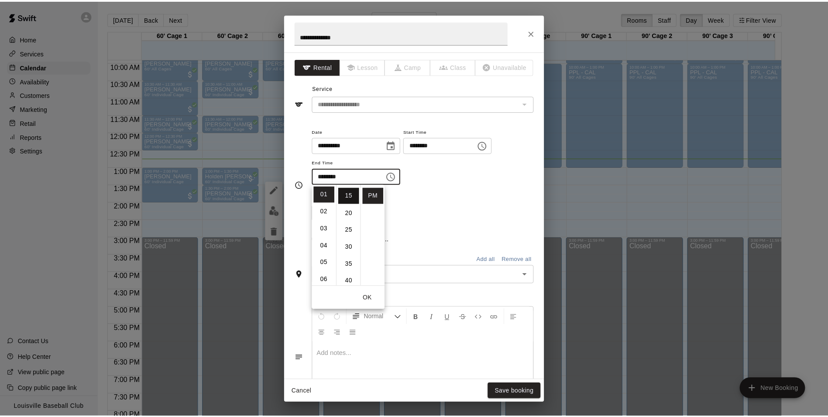
scroll to position [51, 0]
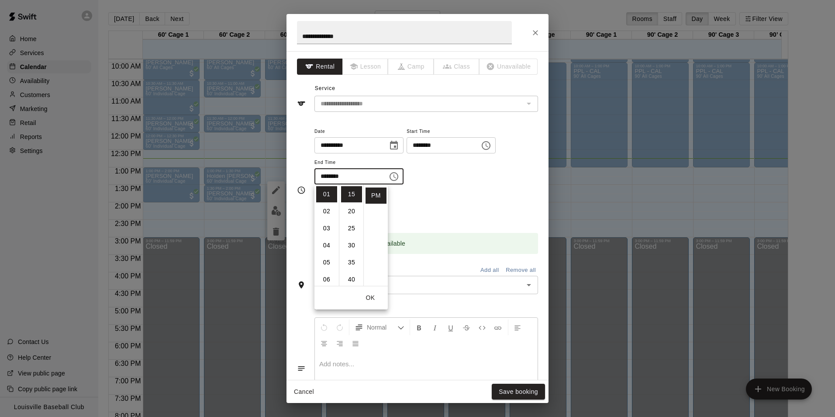
click at [370, 298] on button "OK" at bounding box center [370, 298] width 28 height 16
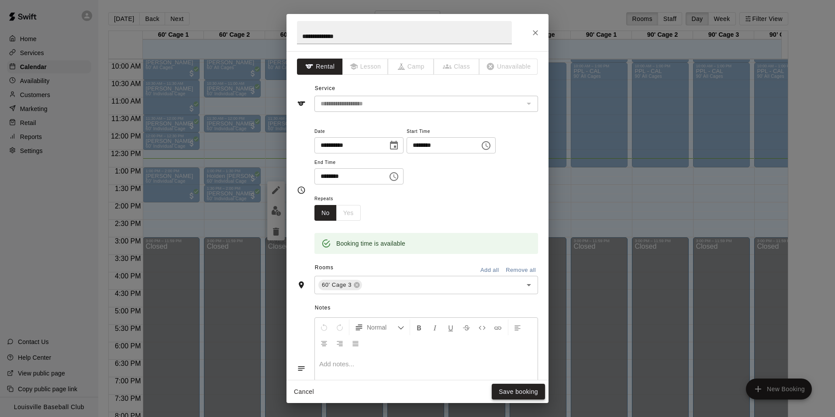
click at [522, 394] on button "Save booking" at bounding box center [518, 391] width 53 height 16
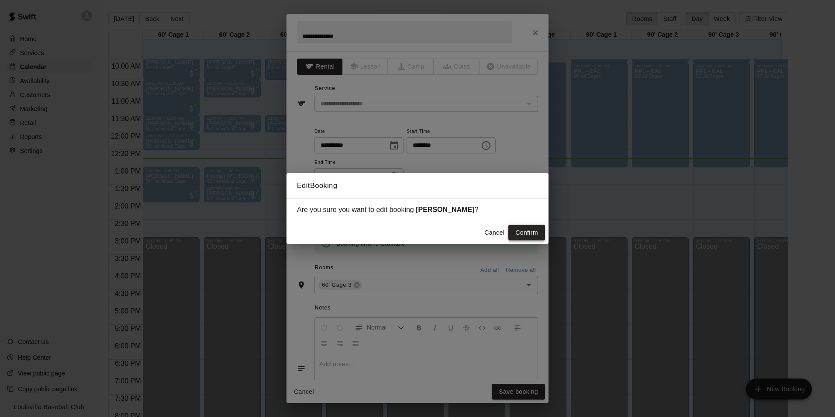
click at [526, 235] on button "Confirm" at bounding box center [526, 232] width 37 height 16
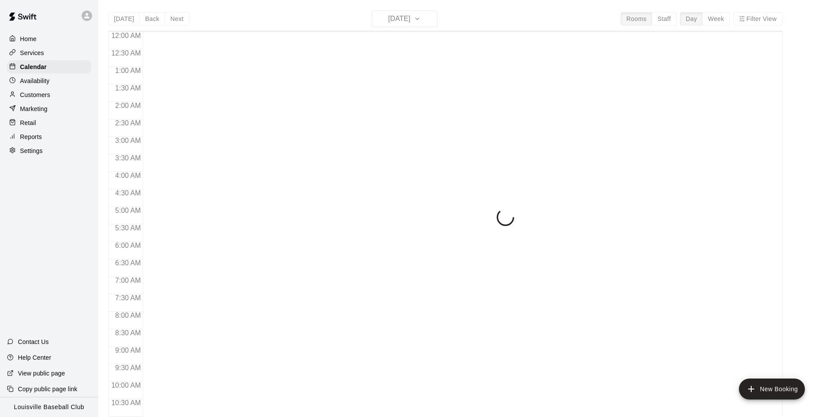
scroll to position [444, 0]
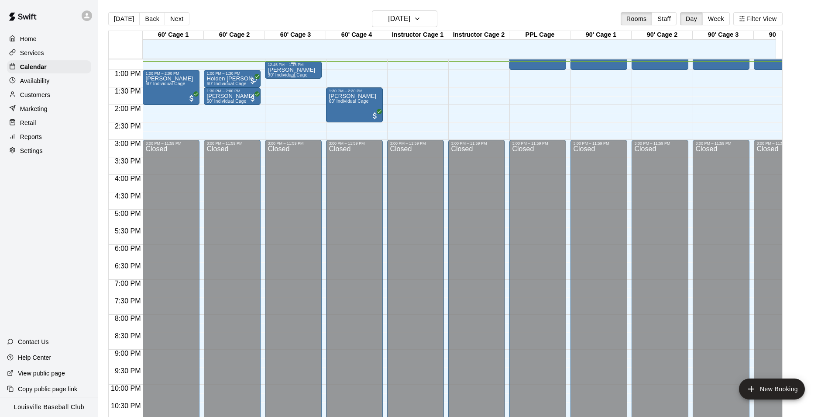
click at [300, 67] on div "12:45 PM – 1:15 PM" at bounding box center [294, 64] width 52 height 4
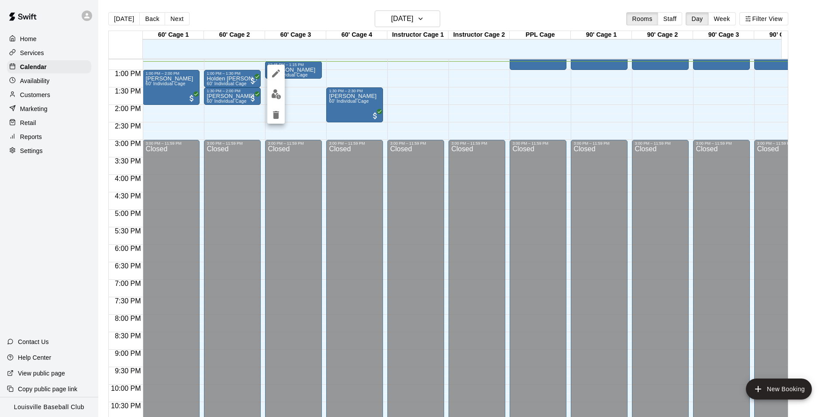
click at [279, 119] on icon "delete" at bounding box center [276, 115] width 10 height 10
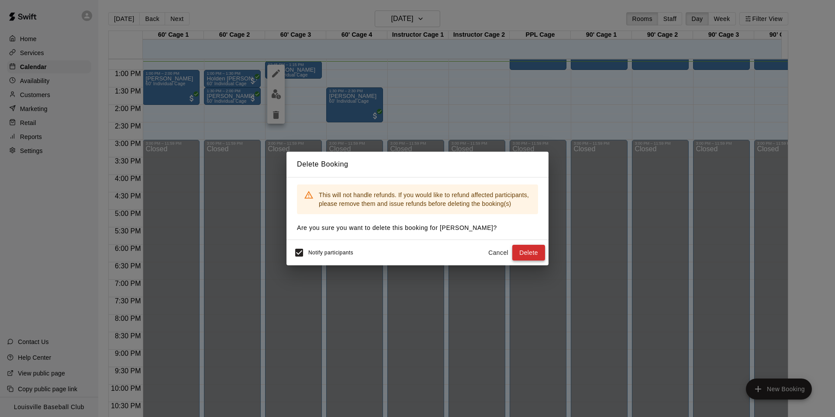
click at [532, 259] on button "Delete" at bounding box center [528, 253] width 33 height 16
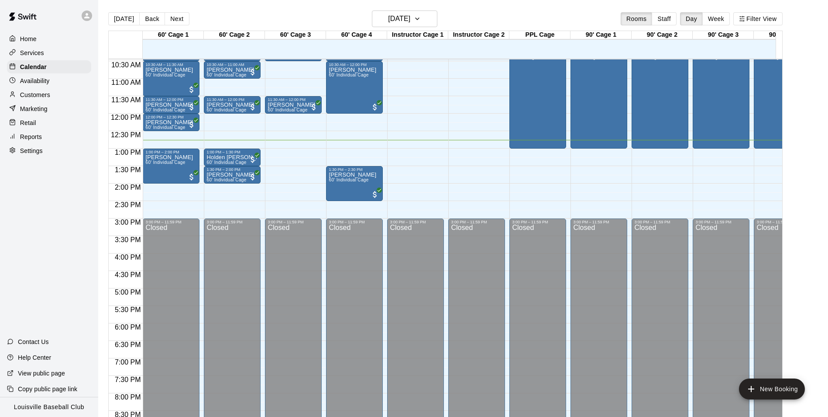
scroll to position [357, 0]
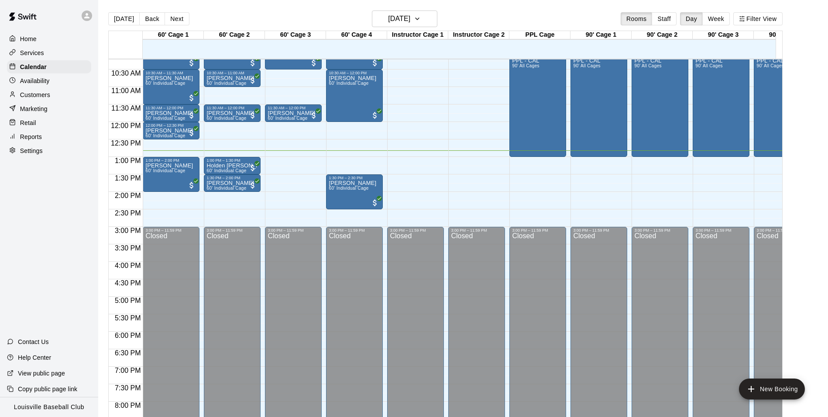
click at [167, 220] on div "12:00 AM – 9:00 AM Closed 9:00 AM – 9:45 AM [PERSON_NAME] 60' Individual Cage 9…" at bounding box center [171, 122] width 57 height 838
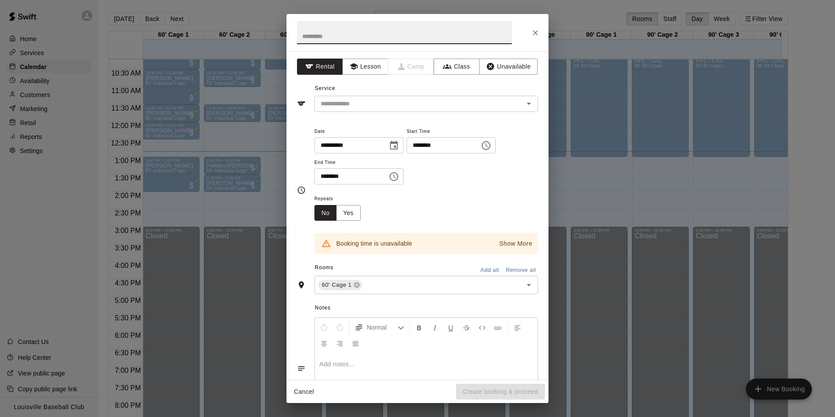
click at [535, 32] on icon "Close" at bounding box center [535, 32] width 5 height 5
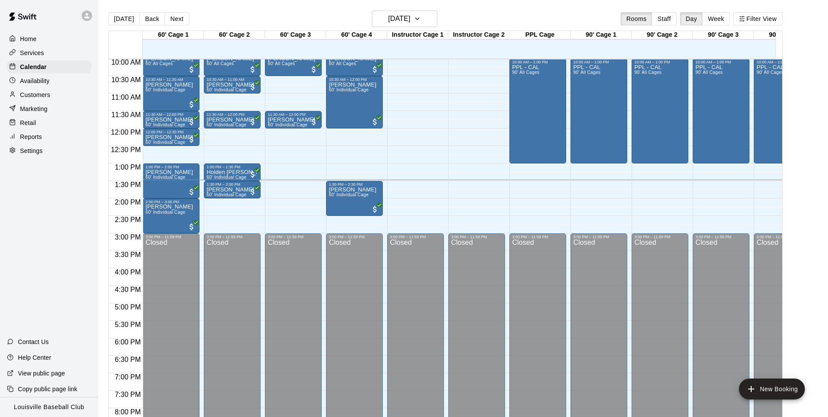
scroll to position [364, 0]
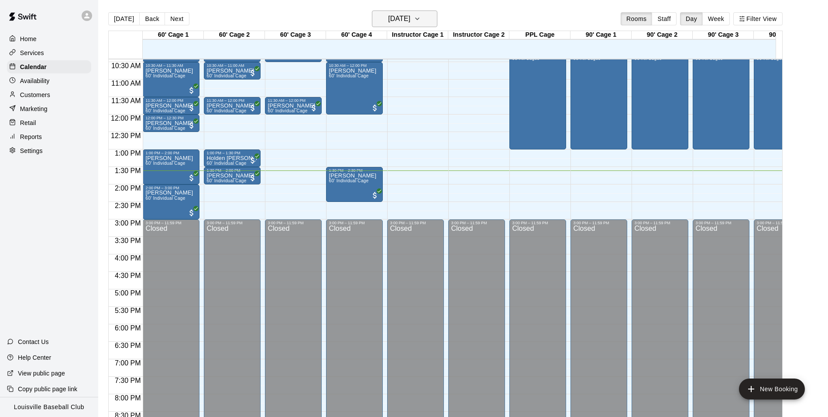
click at [410, 21] on h6 "[DATE]" at bounding box center [399, 19] width 22 height 12
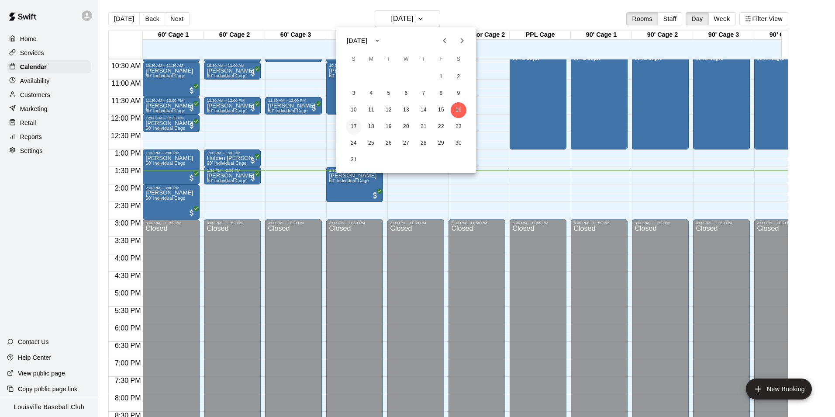
click at [361, 129] on button "17" at bounding box center [354, 127] width 16 height 16
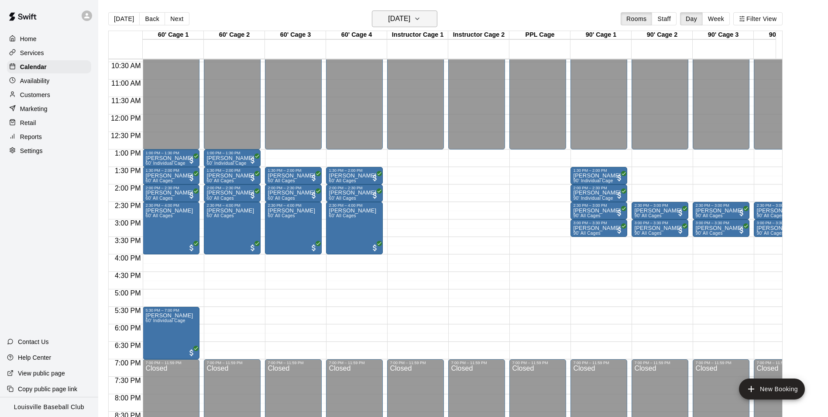
click at [402, 16] on h6 "Sunday Aug 17" at bounding box center [399, 19] width 22 height 12
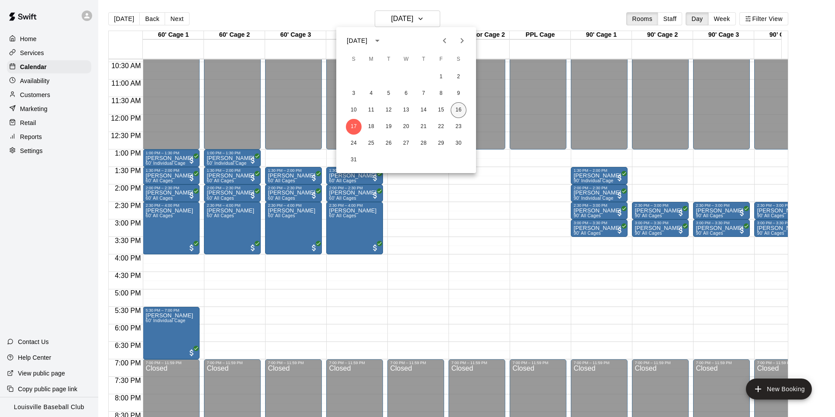
click at [458, 110] on button "16" at bounding box center [459, 110] width 16 height 16
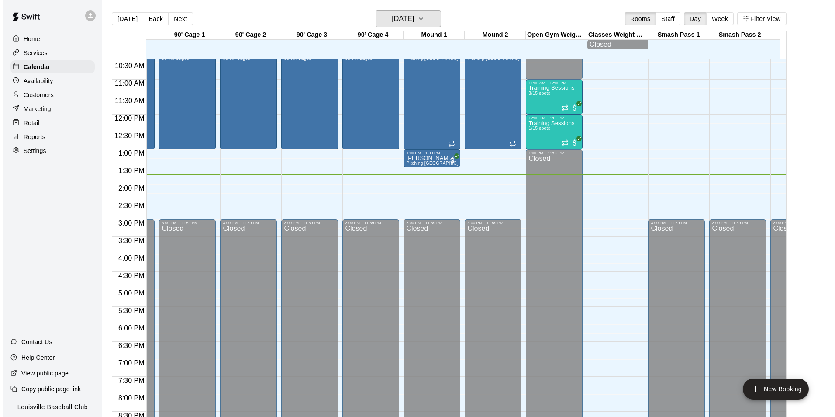
scroll to position [0, 415]
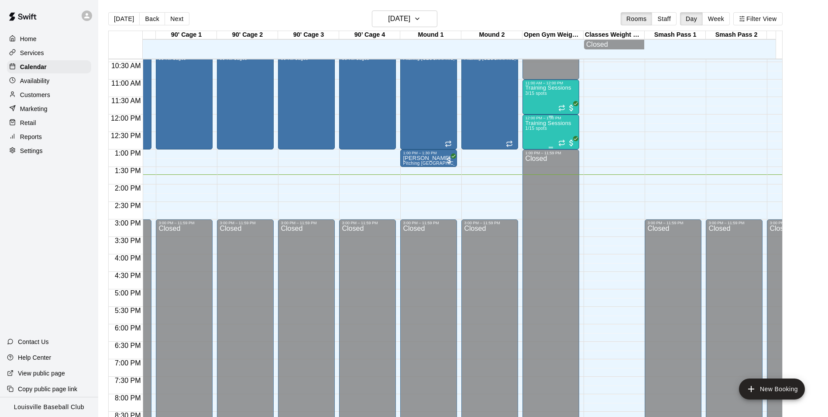
click at [553, 136] on div "Training Sessions 1/15 spots" at bounding box center [548, 328] width 46 height 417
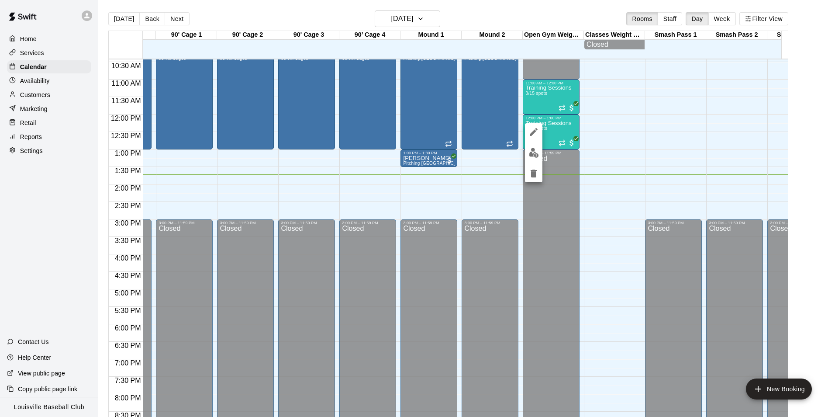
click at [535, 157] on img "edit" at bounding box center [534, 153] width 10 height 10
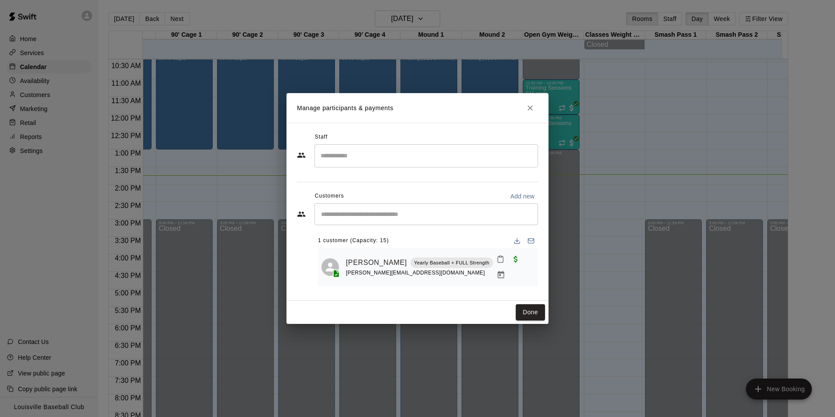
click at [530, 109] on icon "Close" at bounding box center [529, 107] width 5 height 5
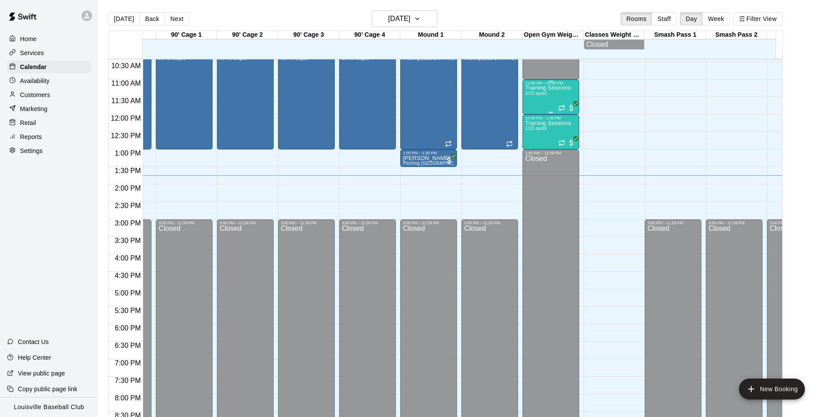
click at [548, 95] on div "Training Sessions 3/15 spots" at bounding box center [548, 293] width 46 height 417
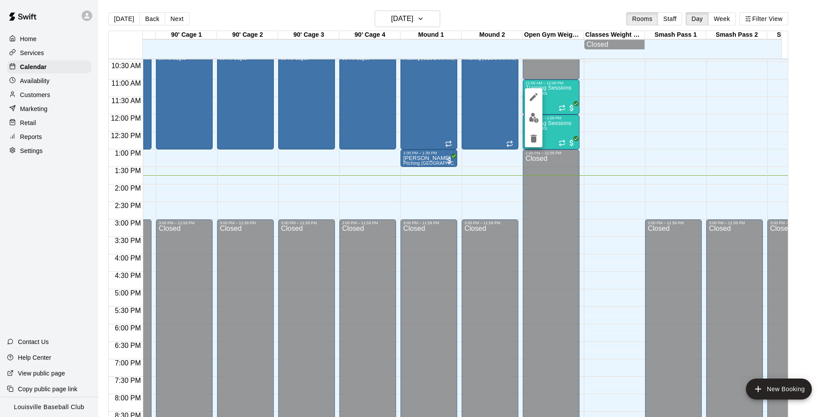
click at [538, 118] on img "edit" at bounding box center [534, 118] width 10 height 10
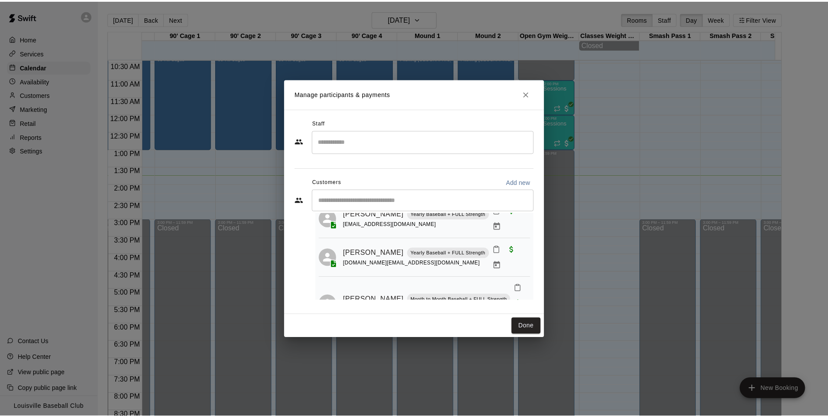
scroll to position [47, 0]
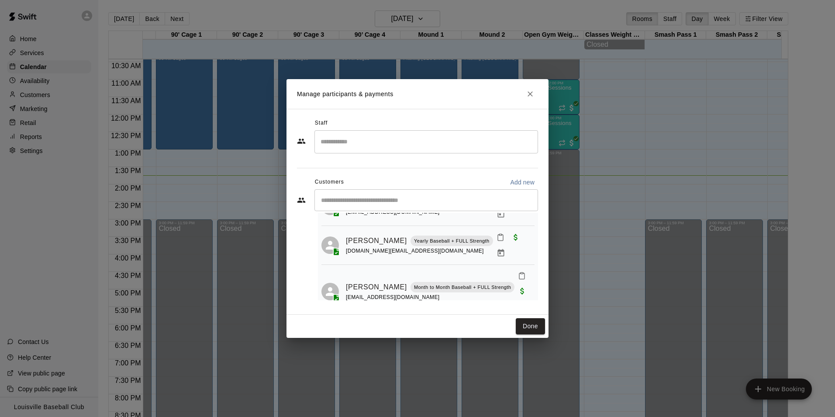
click at [530, 94] on icon "Close" at bounding box center [529, 93] width 5 height 5
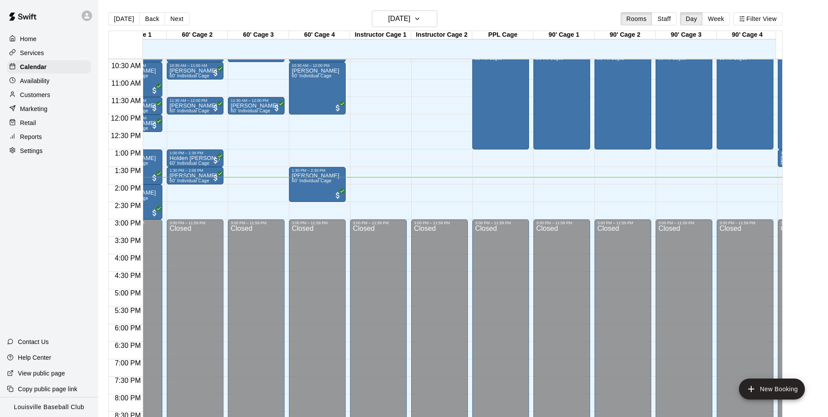
scroll to position [0, 0]
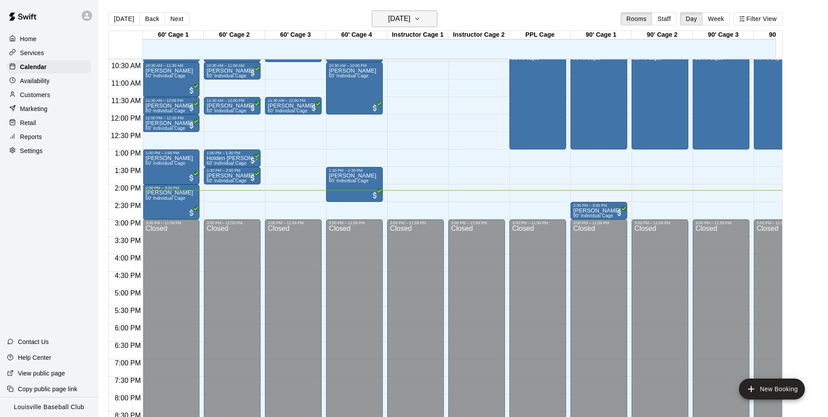
click at [410, 23] on h6 "Saturday Aug 16" at bounding box center [399, 19] width 22 height 12
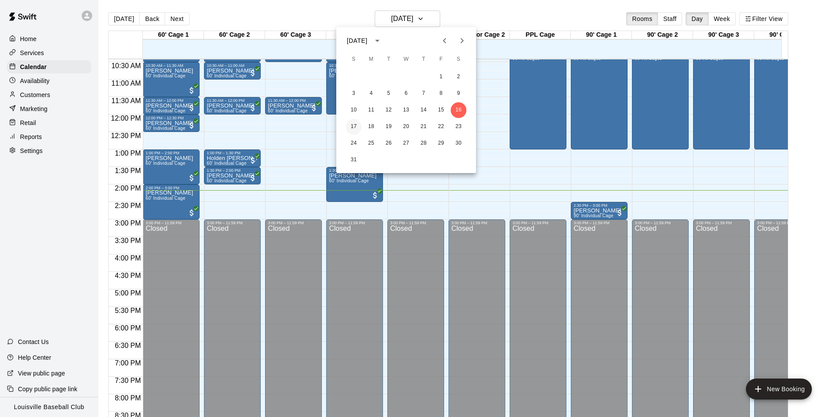
click at [354, 127] on button "17" at bounding box center [354, 127] width 16 height 16
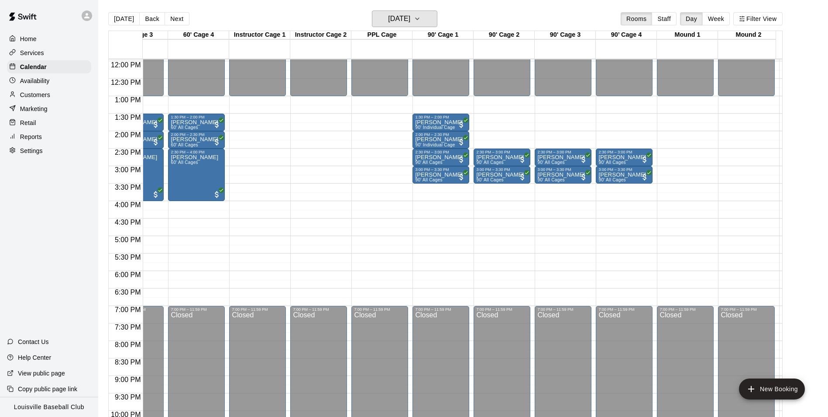
scroll to position [417, 159]
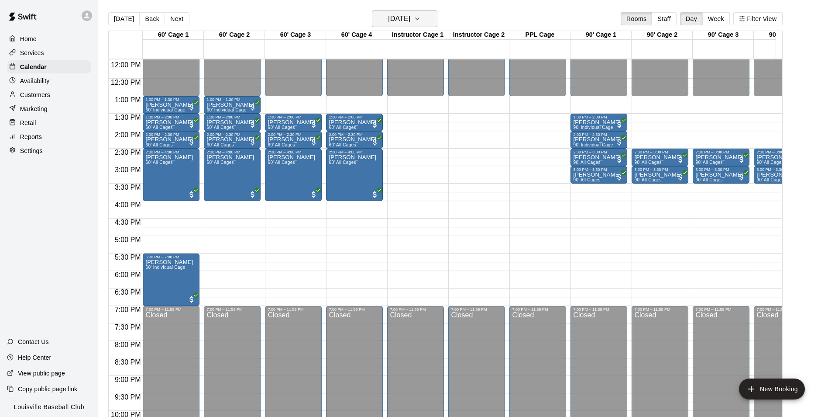
click at [421, 27] on button "Sunday Aug 17" at bounding box center [404, 18] width 65 height 17
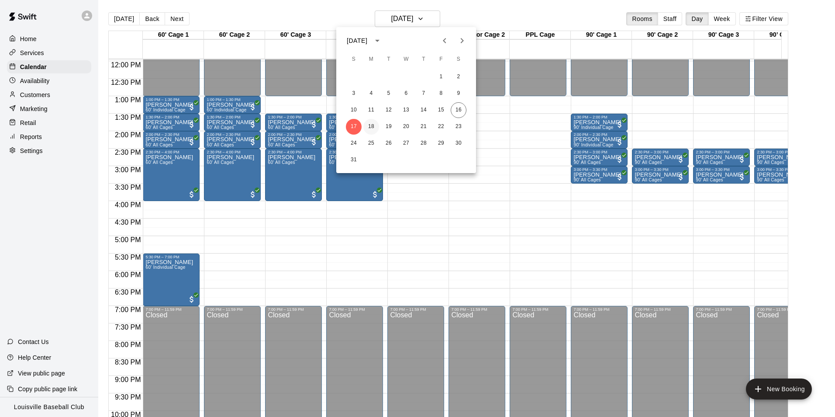
click at [371, 129] on button "18" at bounding box center [371, 127] width 16 height 16
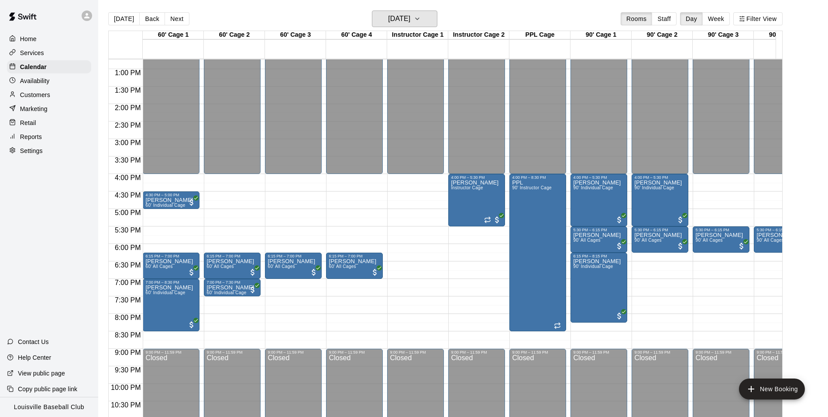
scroll to position [444, 0]
click at [421, 14] on icon "button" at bounding box center [417, 19] width 7 height 10
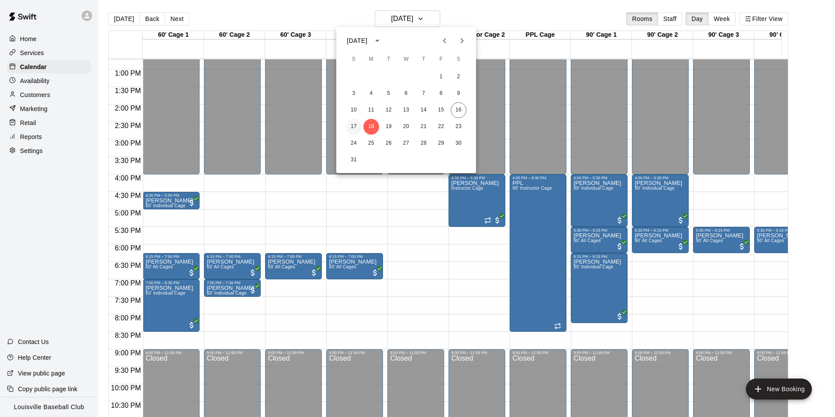
click at [354, 126] on button "17" at bounding box center [354, 127] width 16 height 16
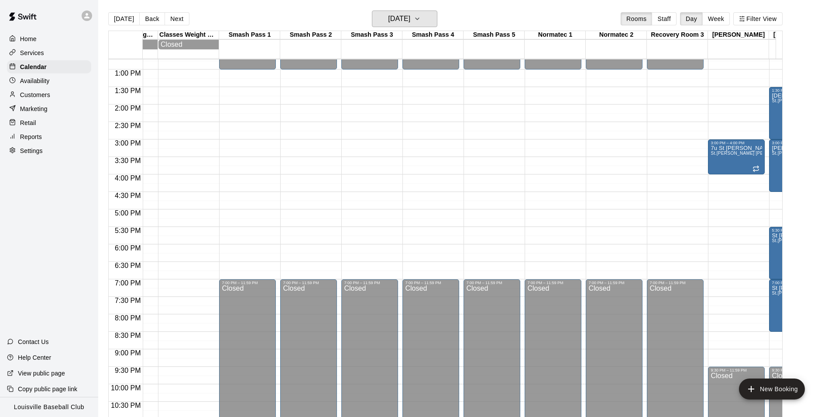
scroll to position [0, 931]
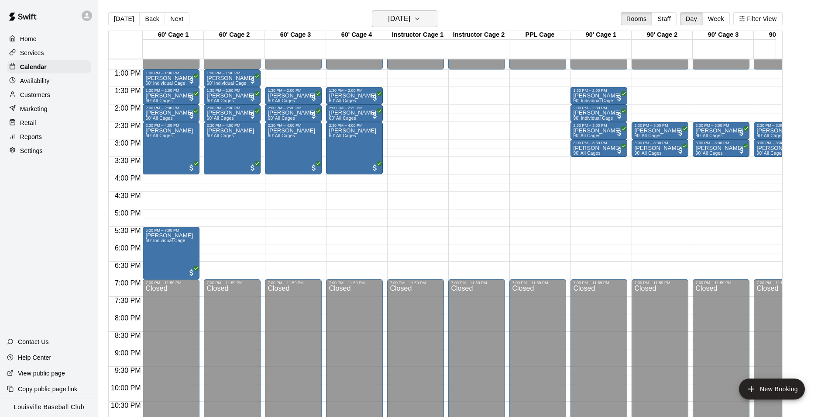
click at [426, 14] on button "Sunday Aug 17" at bounding box center [404, 18] width 65 height 17
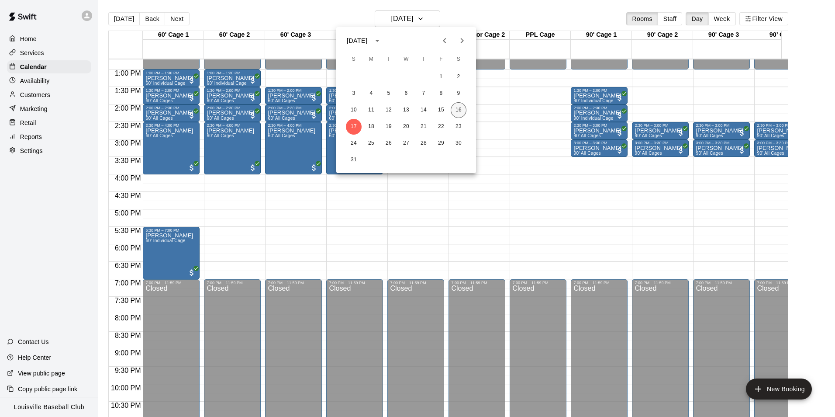
click at [458, 110] on button "16" at bounding box center [459, 110] width 16 height 16
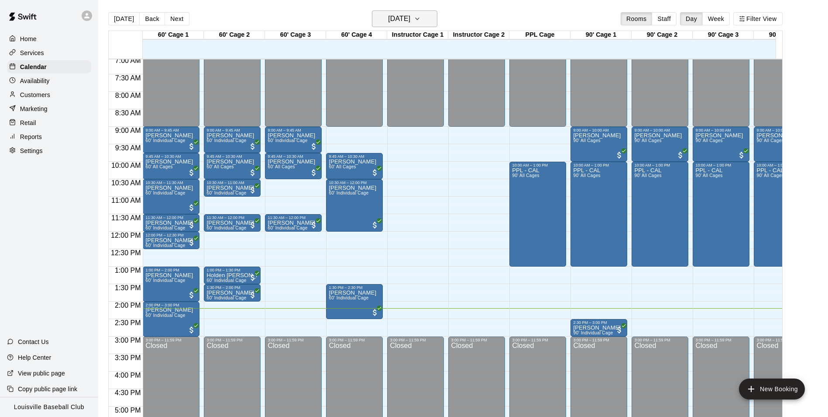
click at [410, 24] on h6 "Saturday Aug 16" at bounding box center [399, 19] width 22 height 12
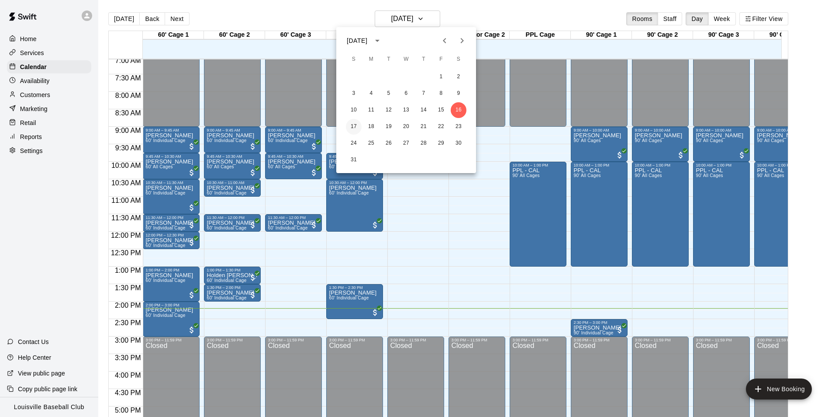
click at [357, 129] on button "17" at bounding box center [354, 127] width 16 height 16
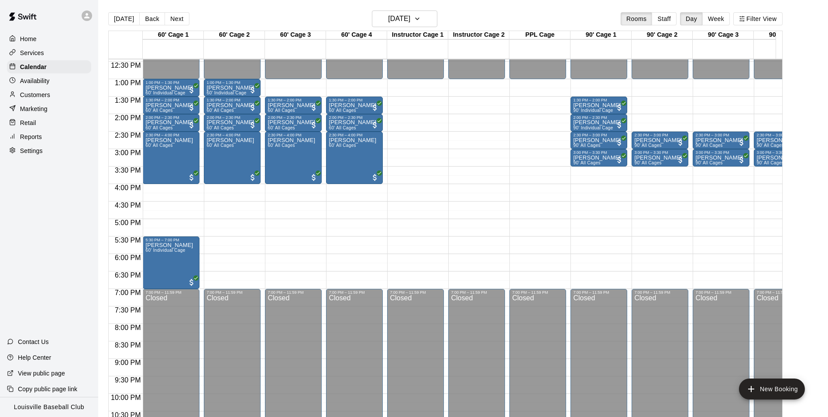
click at [86, 14] on icon at bounding box center [86, 15] width 5 height 5
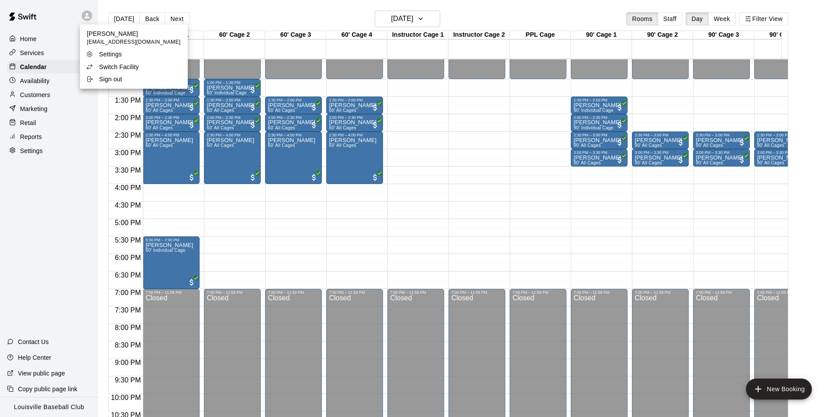
click at [127, 65] on p "Switch Facility" at bounding box center [119, 66] width 40 height 9
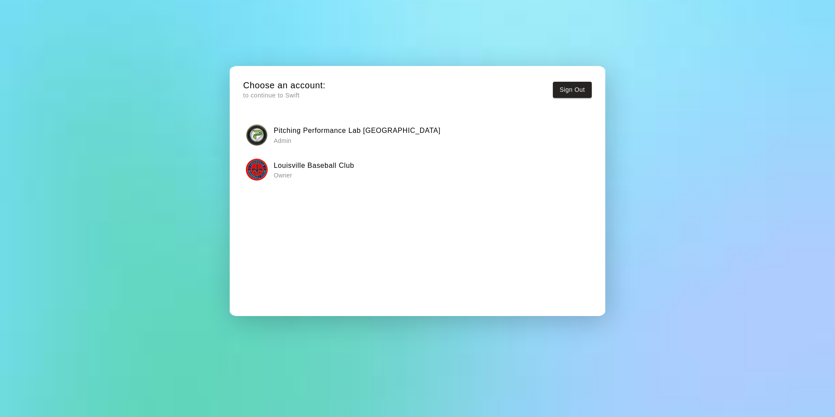
click at [256, 128] on img "button" at bounding box center [257, 135] width 22 height 22
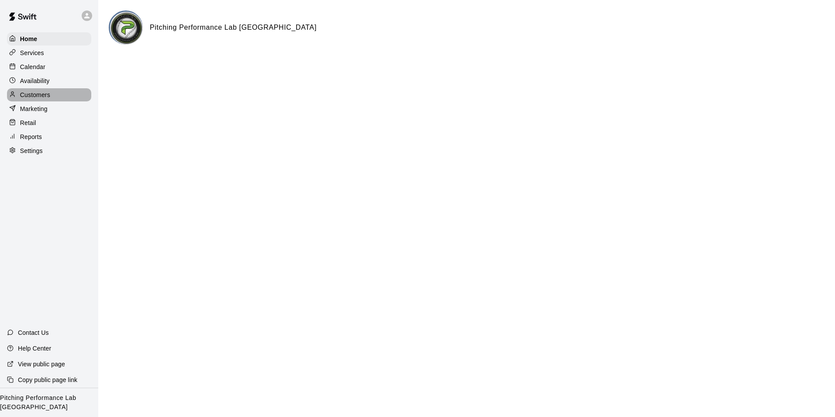
click at [38, 98] on p "Customers" at bounding box center [35, 94] width 30 height 9
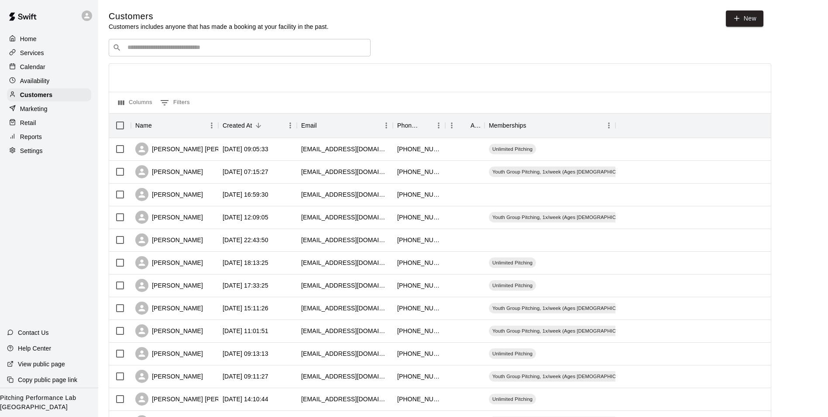
click at [148, 47] on input "Search customers by name or email" at bounding box center [246, 47] width 242 height 9
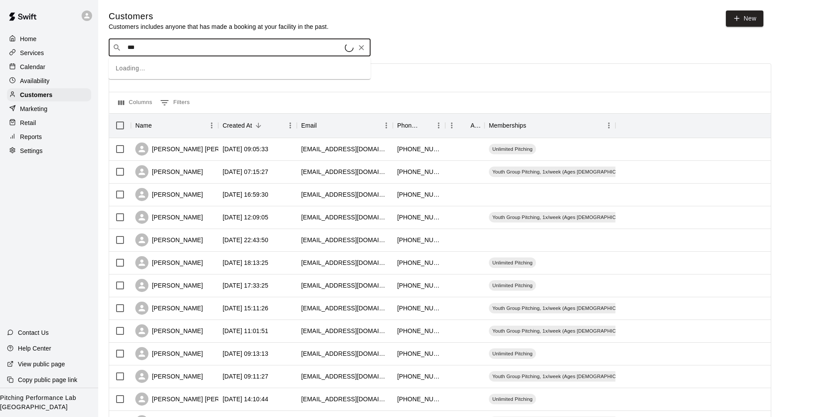
type input "****"
click at [175, 150] on div "Jackson Bowen" at bounding box center [195, 148] width 121 height 13
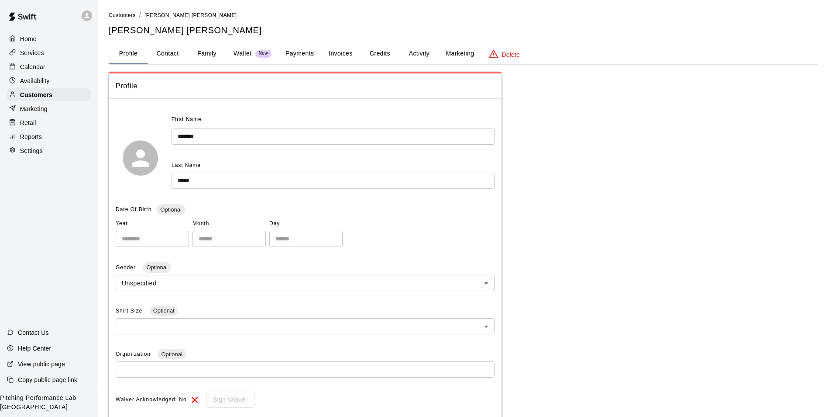
click at [414, 59] on button "Activity" at bounding box center [419, 53] width 39 height 21
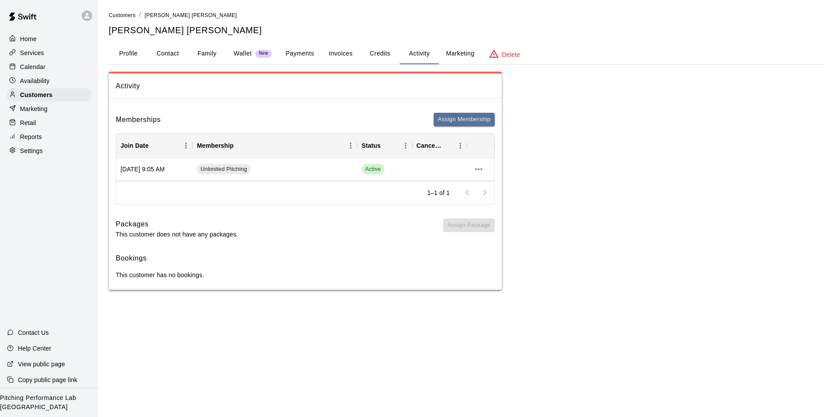
click at [85, 16] on icon at bounding box center [87, 16] width 8 height 8
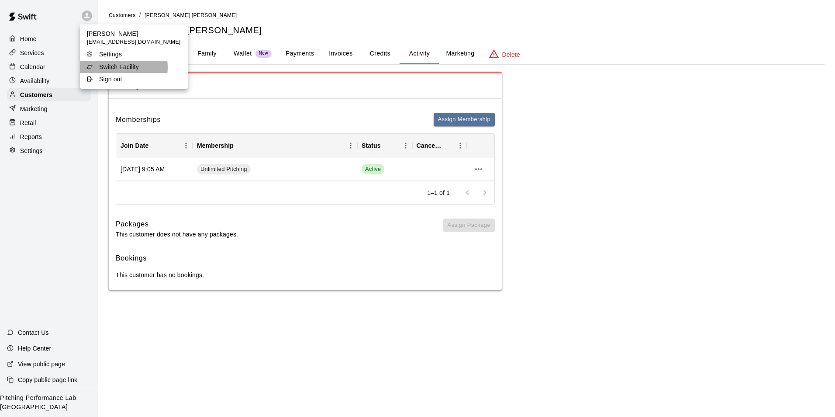
click at [111, 67] on p "Switch Facility" at bounding box center [119, 66] width 40 height 9
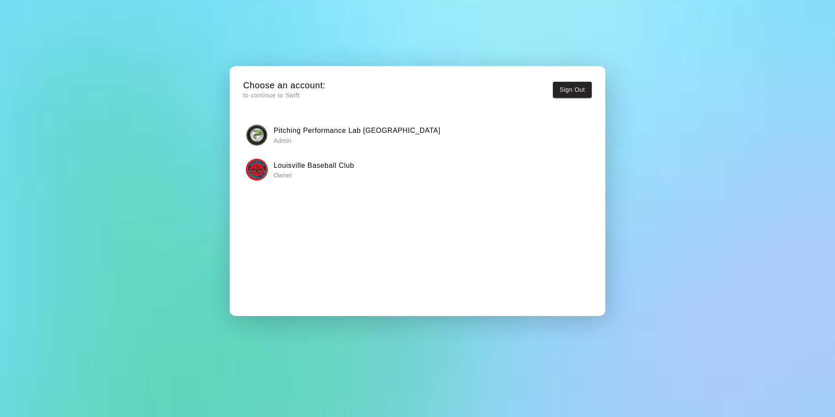
click at [260, 170] on img "button" at bounding box center [257, 170] width 22 height 22
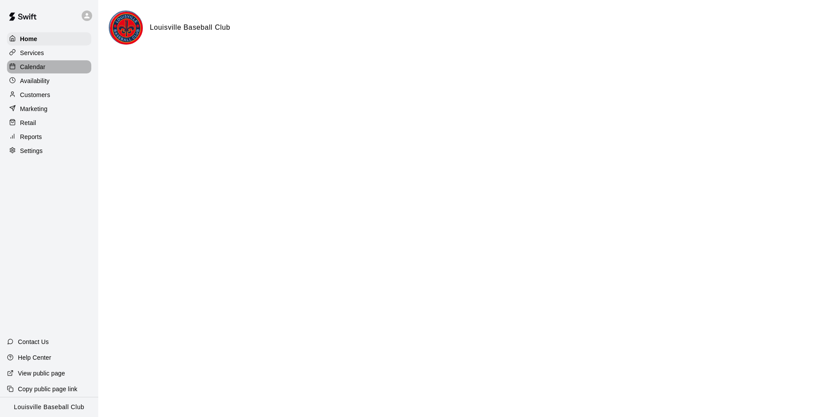
click at [31, 69] on p "Calendar" at bounding box center [32, 66] width 25 height 9
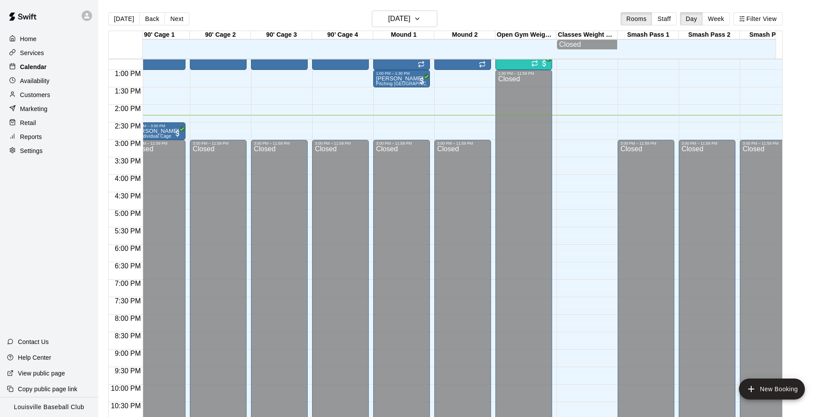
scroll to position [0, 520]
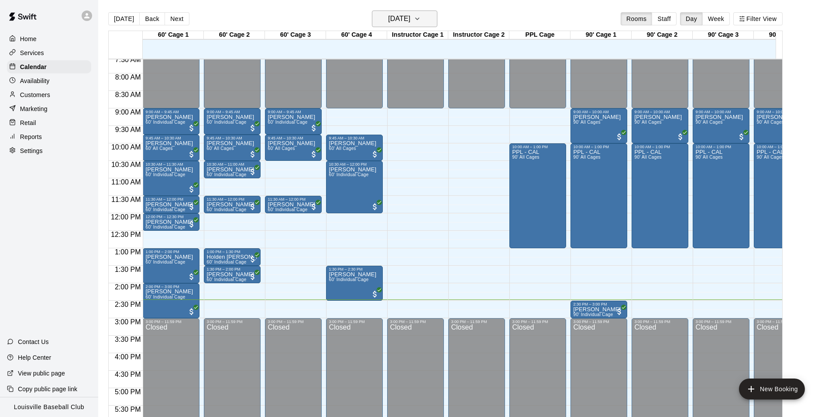
click at [427, 24] on button "Saturday Aug 16" at bounding box center [404, 18] width 65 height 17
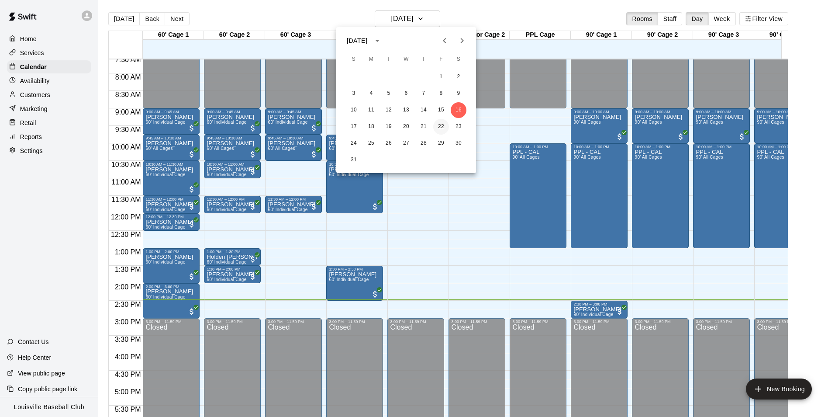
click at [441, 133] on button "22" at bounding box center [441, 127] width 16 height 16
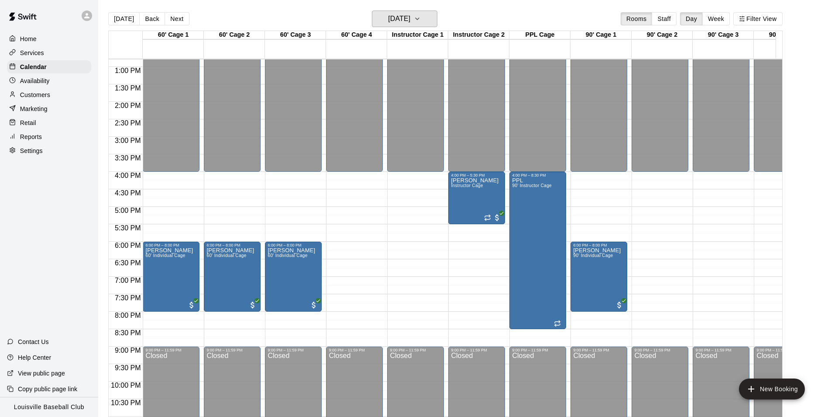
scroll to position [446, 0]
click at [421, 19] on icon "button" at bounding box center [417, 19] width 7 height 10
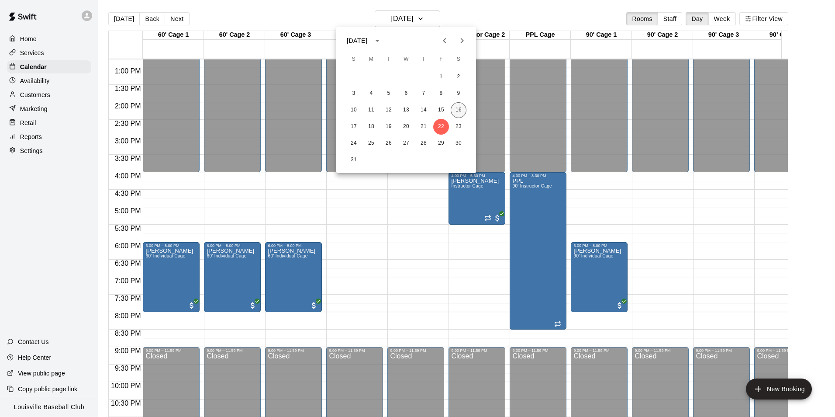
click at [460, 111] on button "16" at bounding box center [459, 110] width 16 height 16
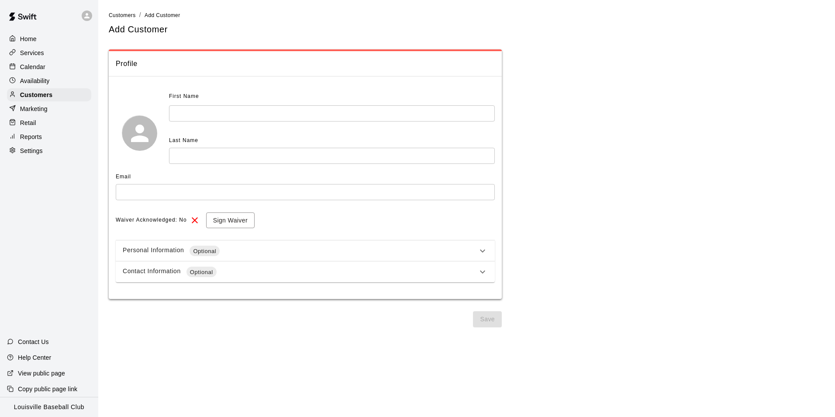
select select "**"
click at [480, 246] on icon at bounding box center [482, 250] width 10 height 10
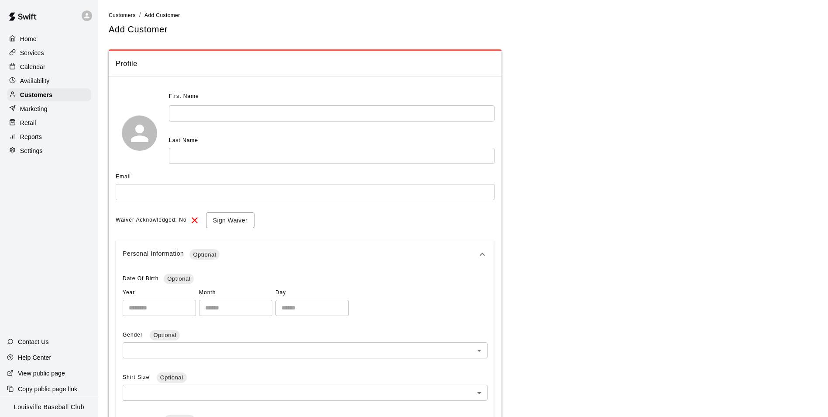
click at [481, 252] on icon at bounding box center [482, 254] width 10 height 10
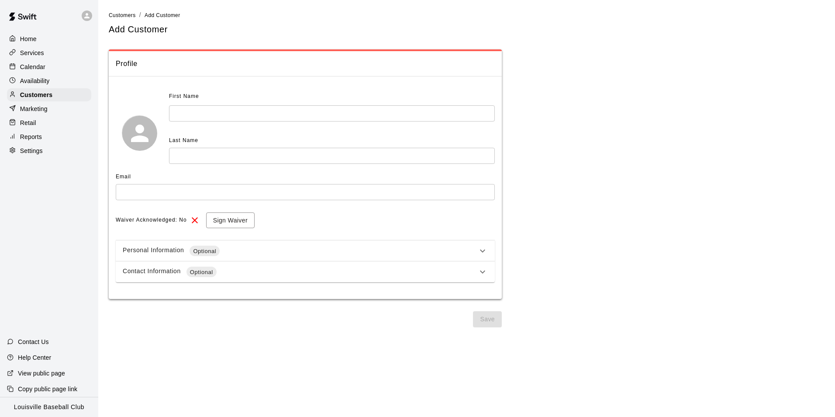
click at [49, 105] on div "Marketing" at bounding box center [49, 108] width 84 height 13
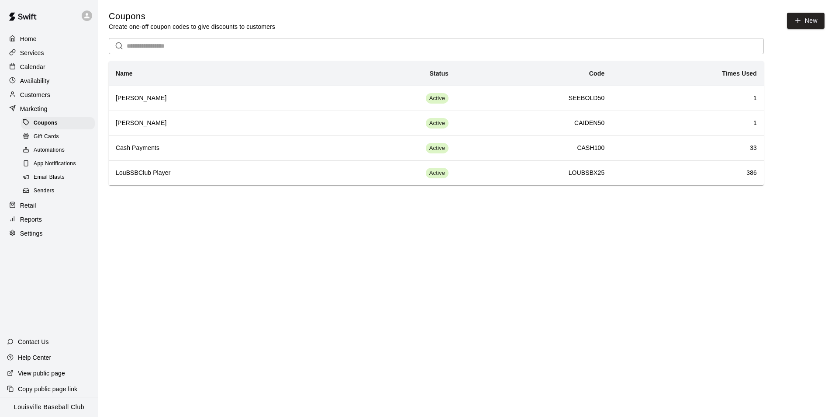
click at [75, 95] on div "Customers" at bounding box center [49, 94] width 84 height 13
